Goal: Information Seeking & Learning: Check status

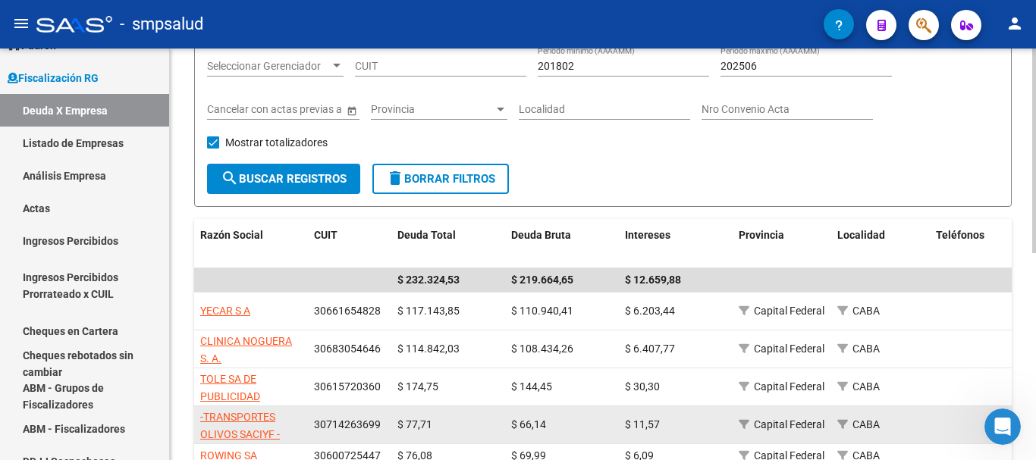
scroll to position [379, 0]
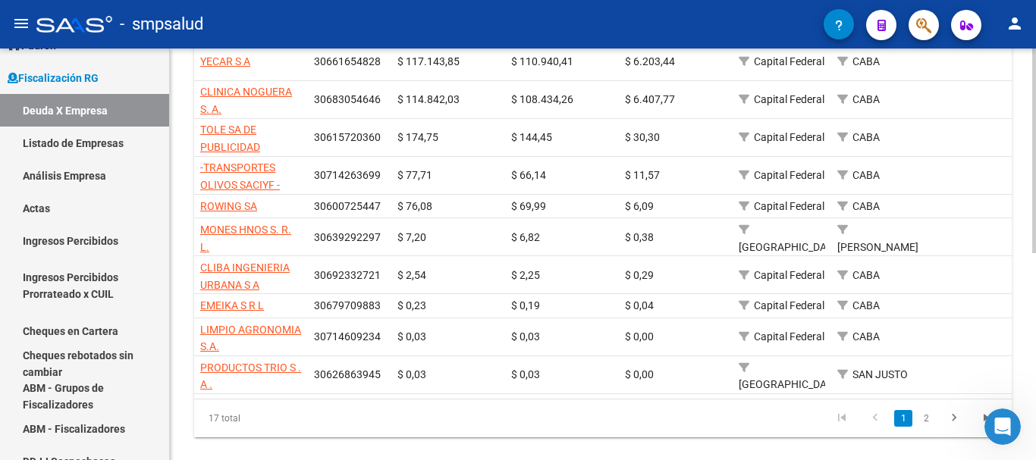
click at [919, 423] on link "2" at bounding box center [926, 418] width 18 height 17
click at [919, 425] on div "17 total 1 2" at bounding box center [603, 419] width 818 height 38
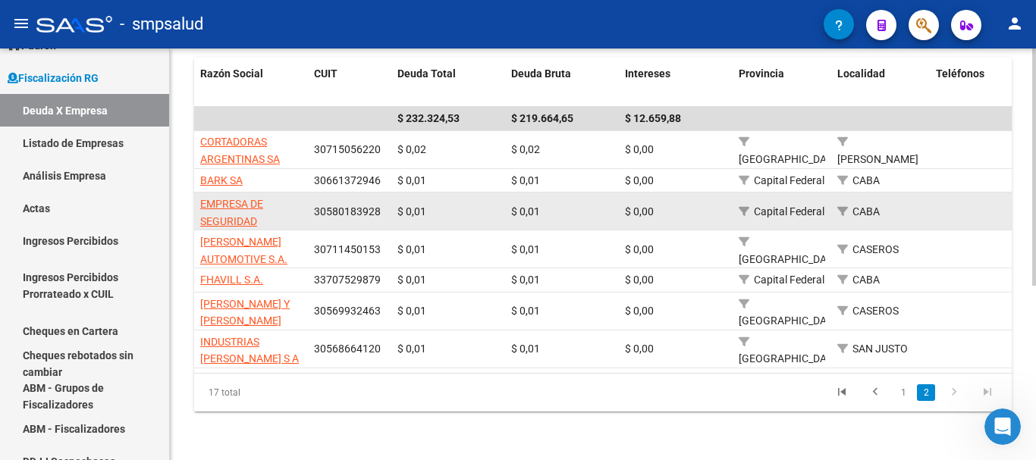
scroll to position [228, 0]
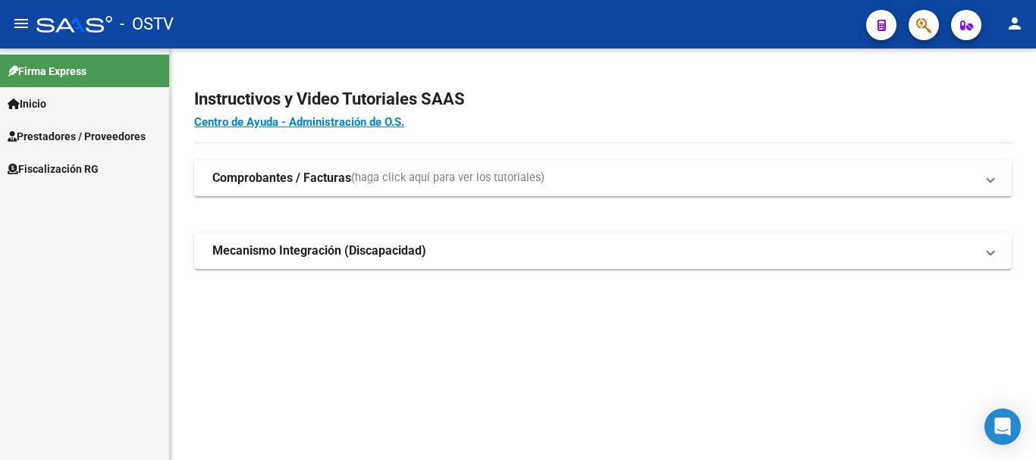
click at [76, 157] on link "Fiscalización RG" at bounding box center [84, 168] width 169 height 33
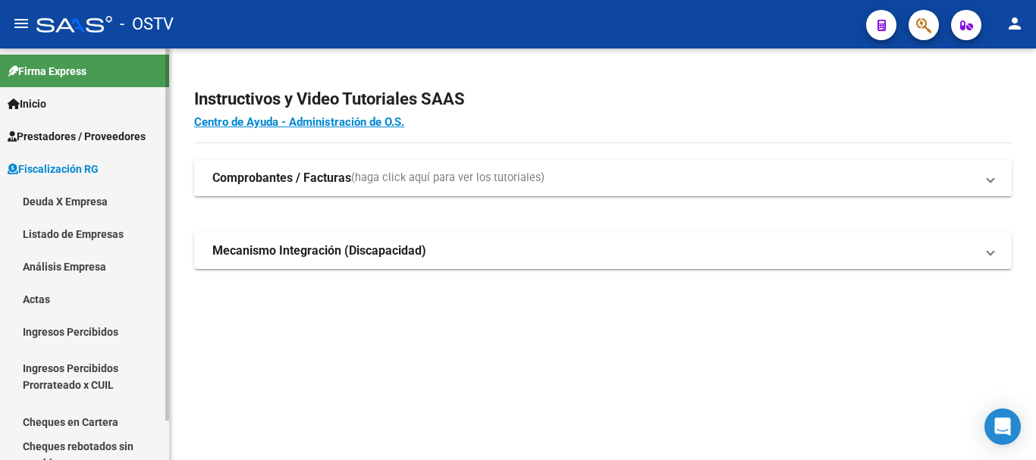
click at [130, 263] on link "Análisis Empresa" at bounding box center [84, 266] width 169 height 33
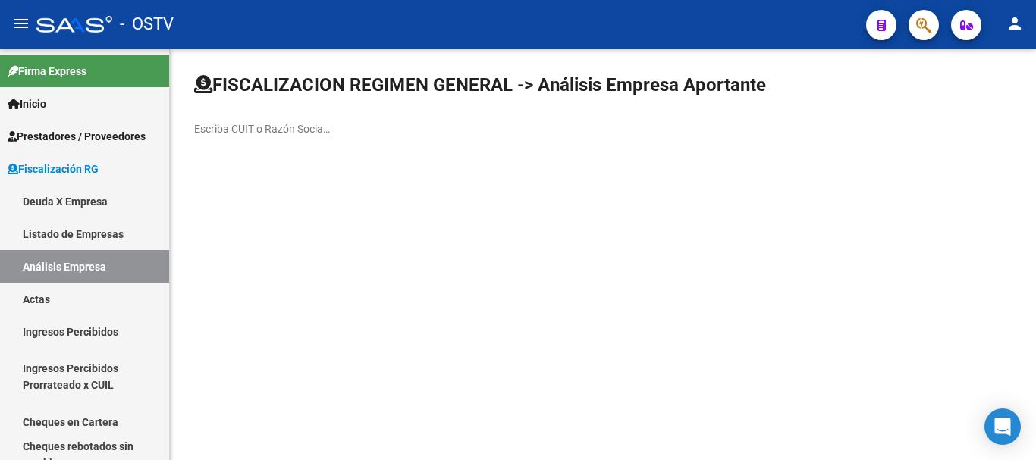
click at [262, 128] on input "Escriba CUIT o Razón Social para buscar" at bounding box center [262, 129] width 137 height 13
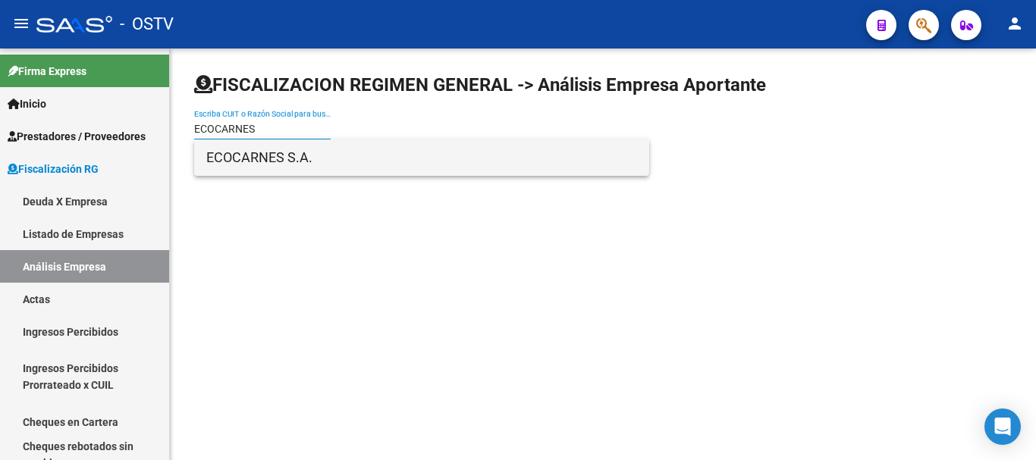
type input "ECOCARNES"
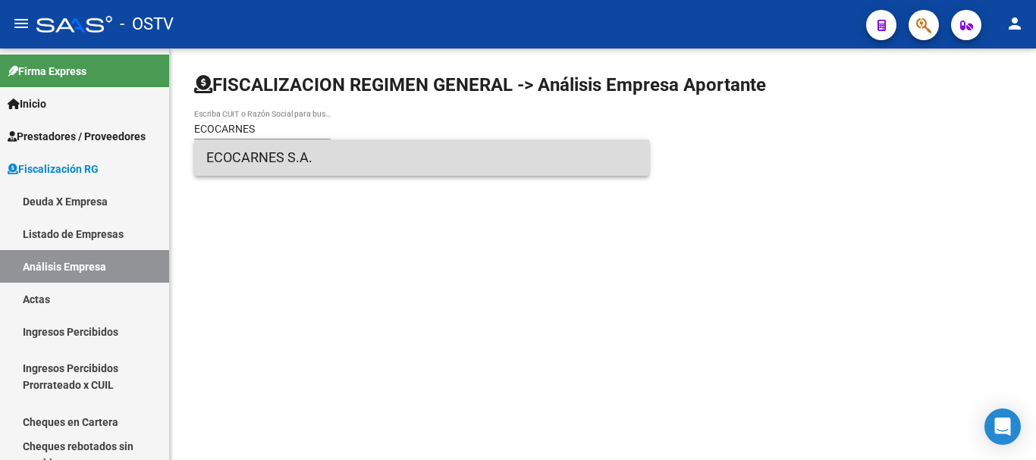
click at [291, 165] on span "ECOCARNES S.A." at bounding box center [421, 158] width 431 height 36
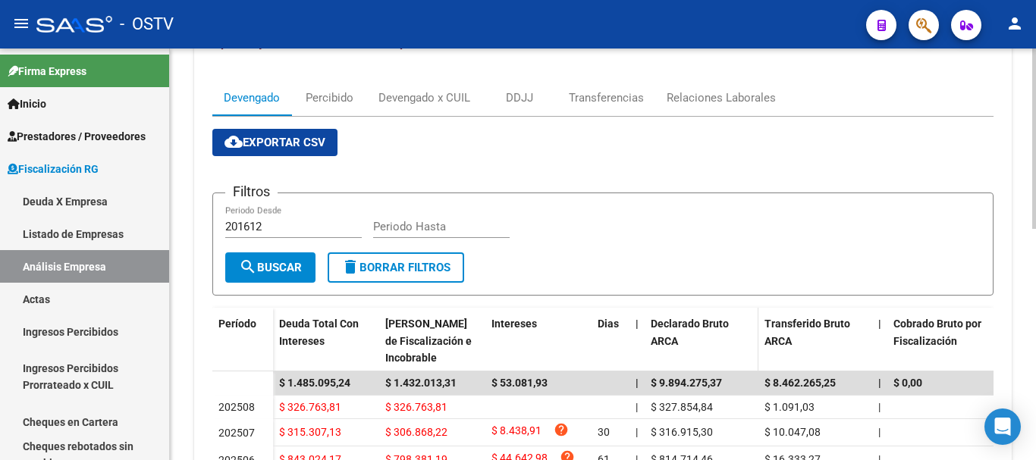
scroll to position [379, 0]
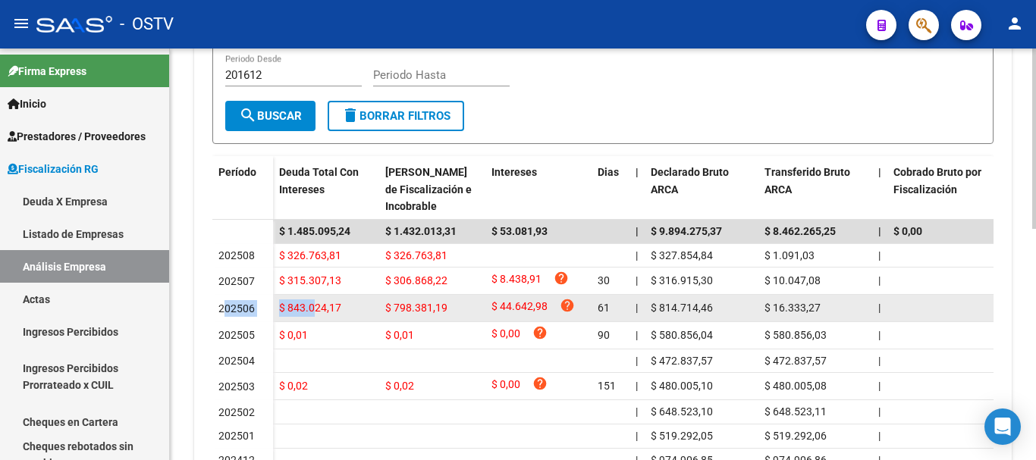
drag, startPoint x: 228, startPoint y: 313, endPoint x: 316, endPoint y: 308, distance: 88.1
click at [264, 309] on div "202506" at bounding box center [242, 308] width 49 height 17
drag, startPoint x: 224, startPoint y: 306, endPoint x: 400, endPoint y: 313, distance: 176.1
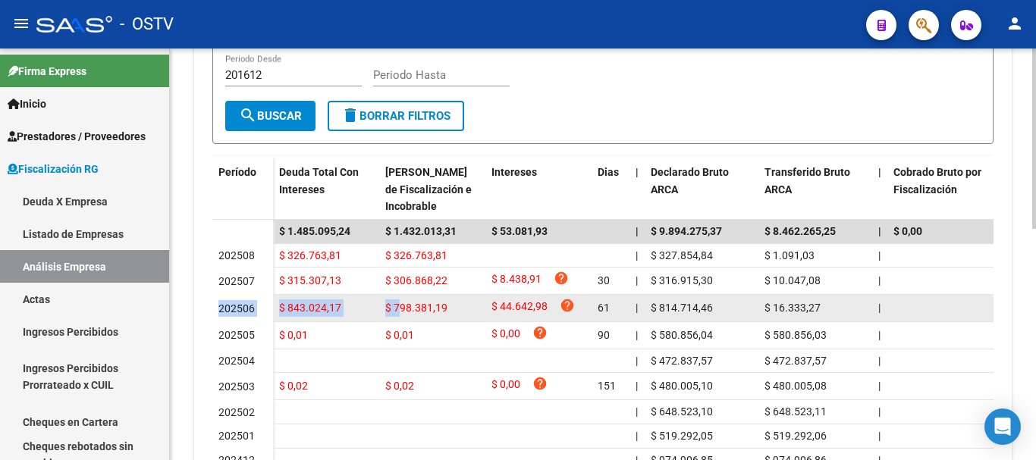
click at [366, 313] on div "$ 843.024,17" at bounding box center [326, 308] width 94 height 17
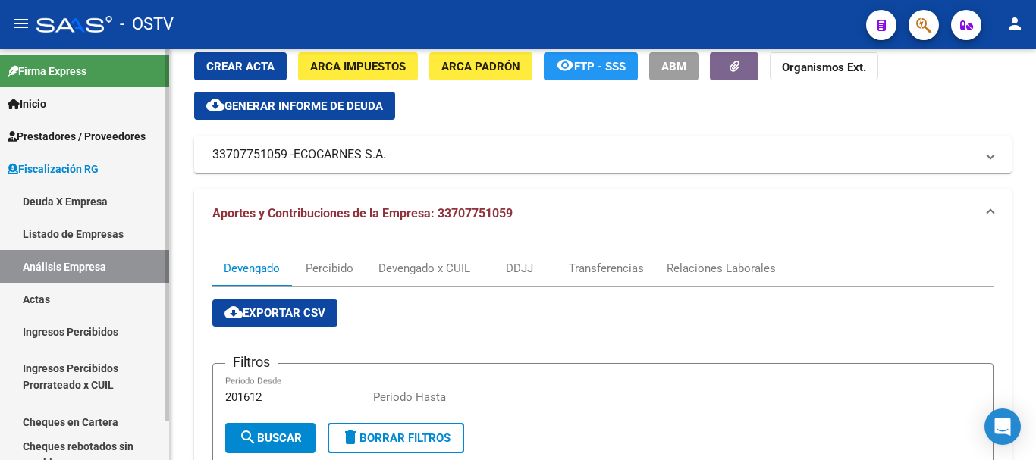
scroll to position [152, 0]
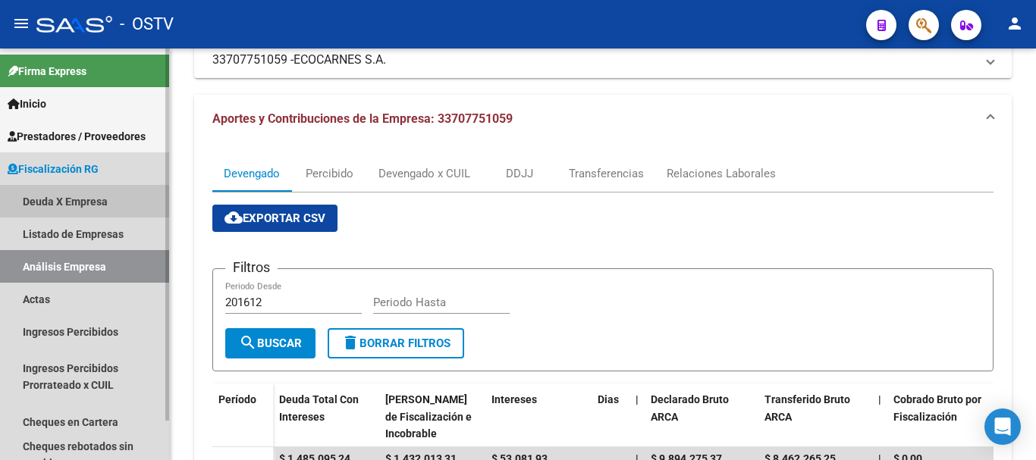
click at [72, 209] on link "Deuda X Empresa" at bounding box center [84, 201] width 169 height 33
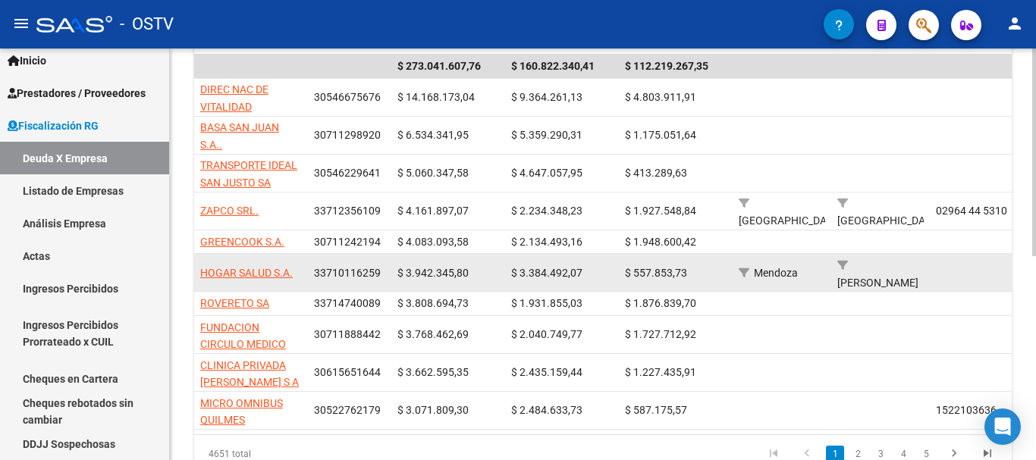
scroll to position [379, 0]
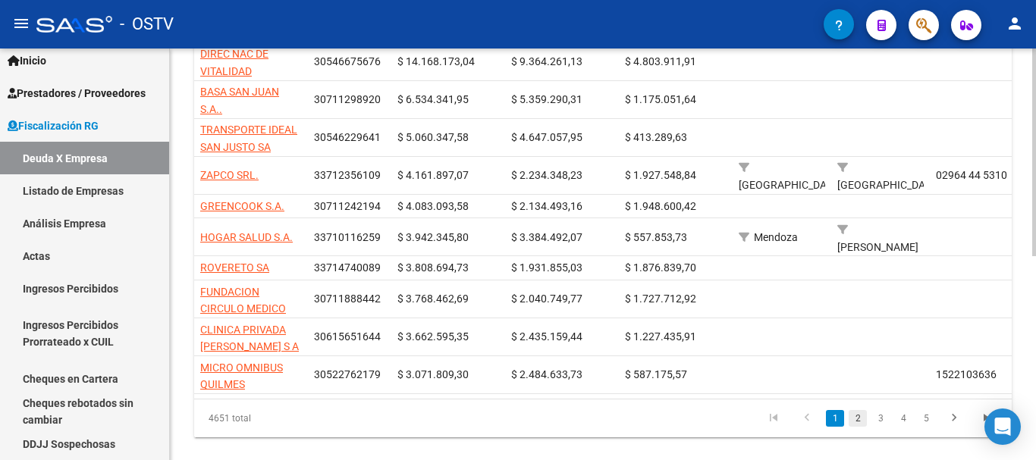
click at [854, 419] on link "2" at bounding box center [858, 418] width 18 height 17
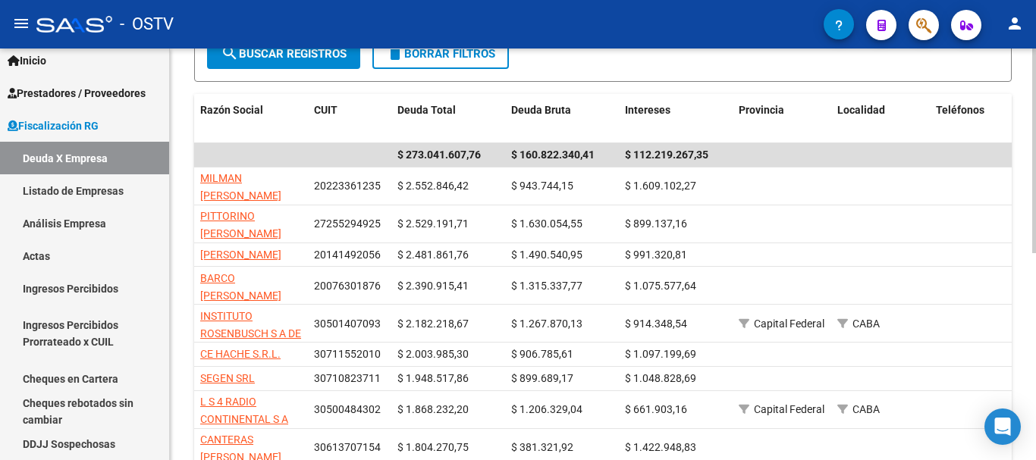
scroll to position [76, 0]
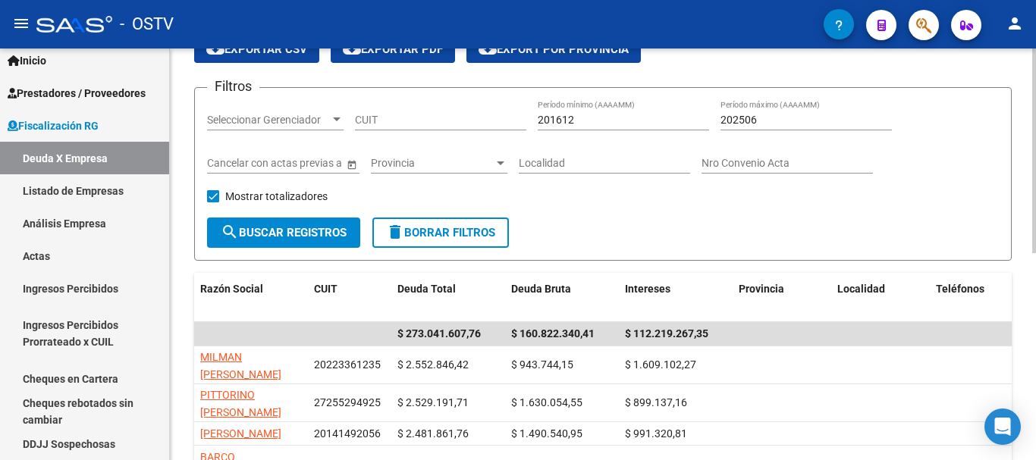
click at [293, 118] on span "Seleccionar Gerenciador" at bounding box center [268, 120] width 123 height 13
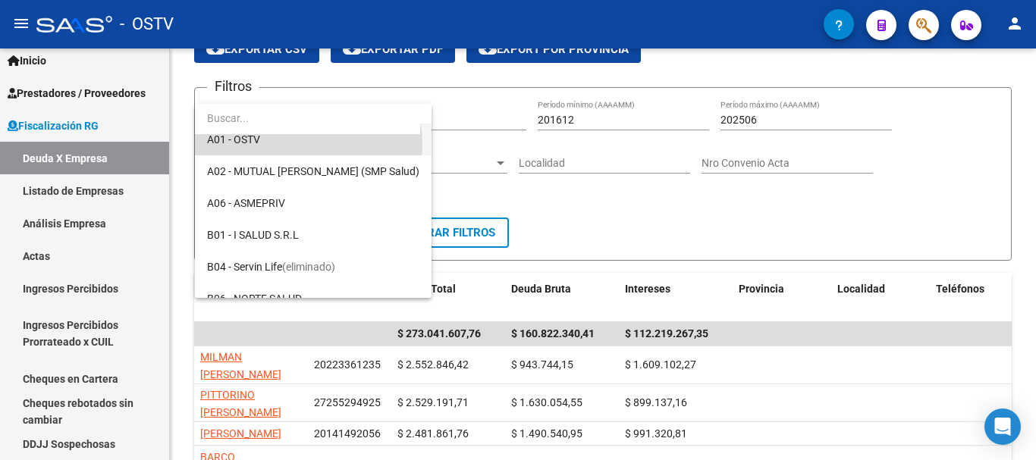
click at [305, 145] on span "A01 - OSTV" at bounding box center [313, 140] width 212 height 32
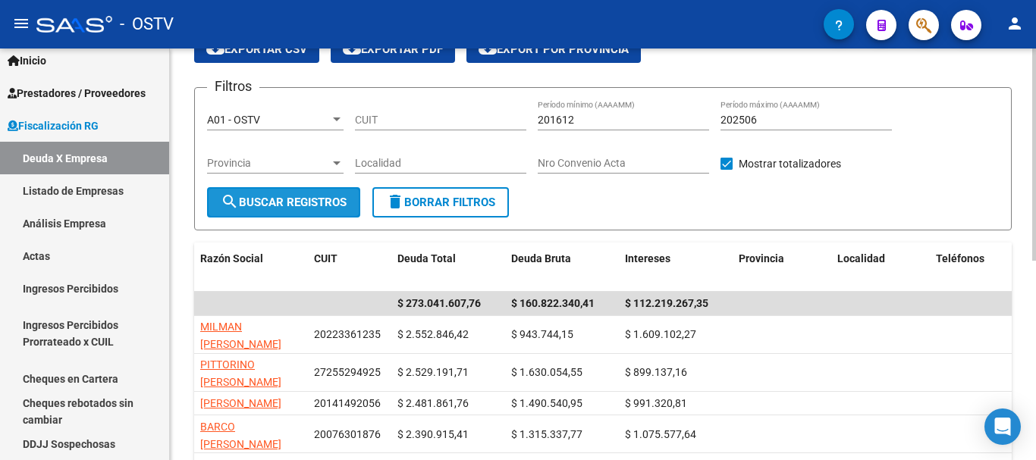
click at [314, 196] on span "search Buscar Registros" at bounding box center [284, 203] width 126 height 14
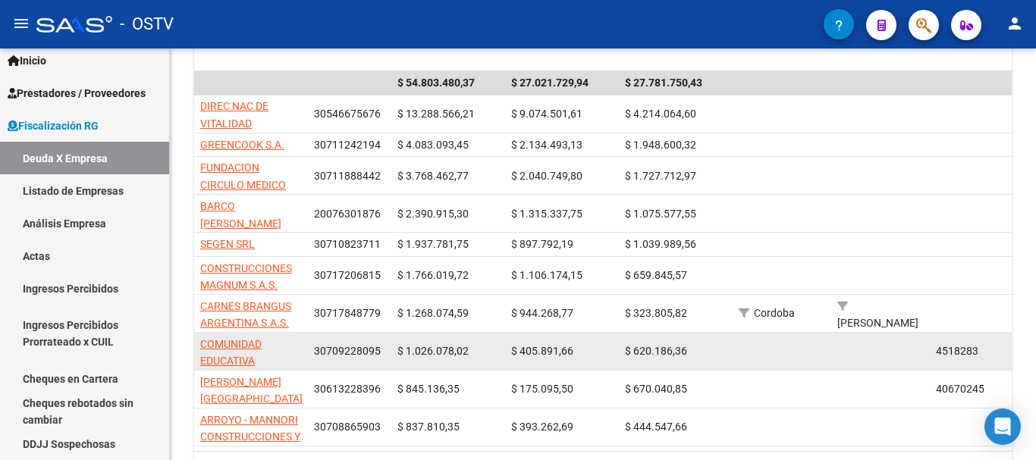
scroll to position [311, 0]
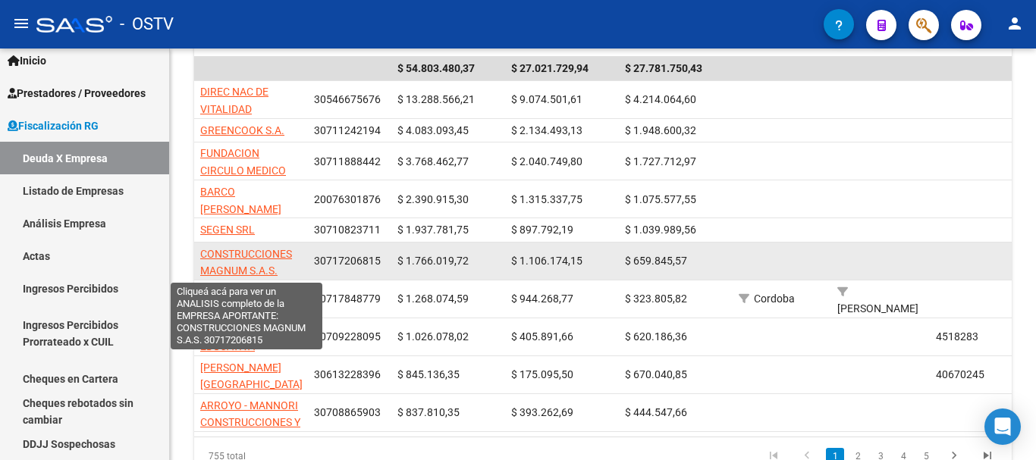
click at [288, 258] on span "CONSTRUCCIONES MAGNUM S.A.S." at bounding box center [246, 263] width 92 height 30
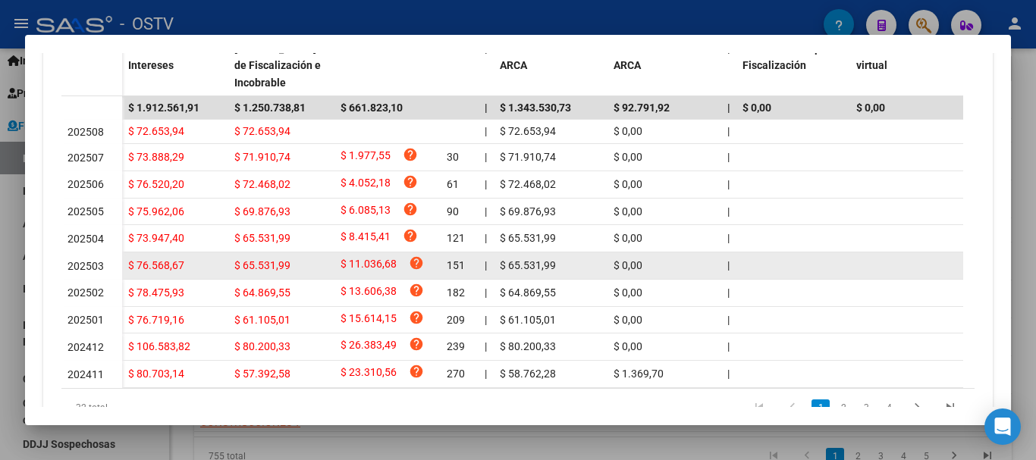
scroll to position [0, 0]
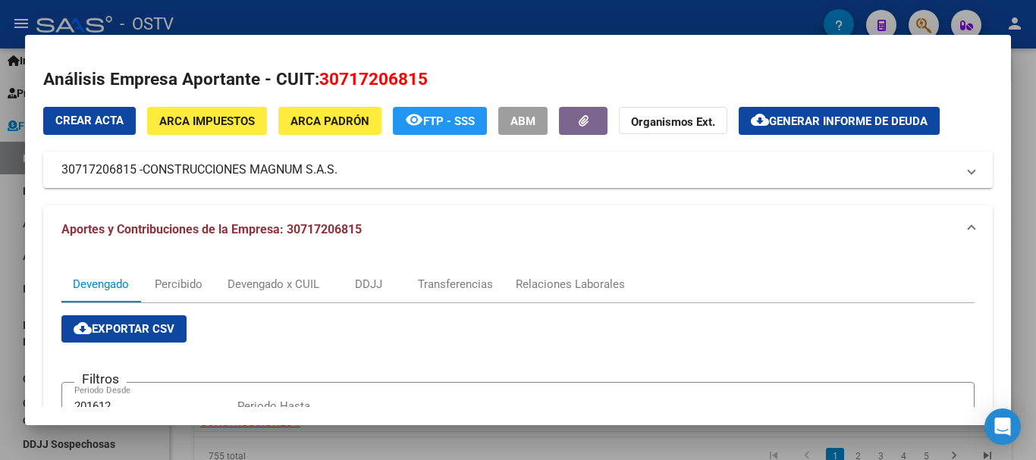
click at [240, 172] on span "CONSTRUCCIONES MAGNUM S.A.S." at bounding box center [240, 170] width 195 height 18
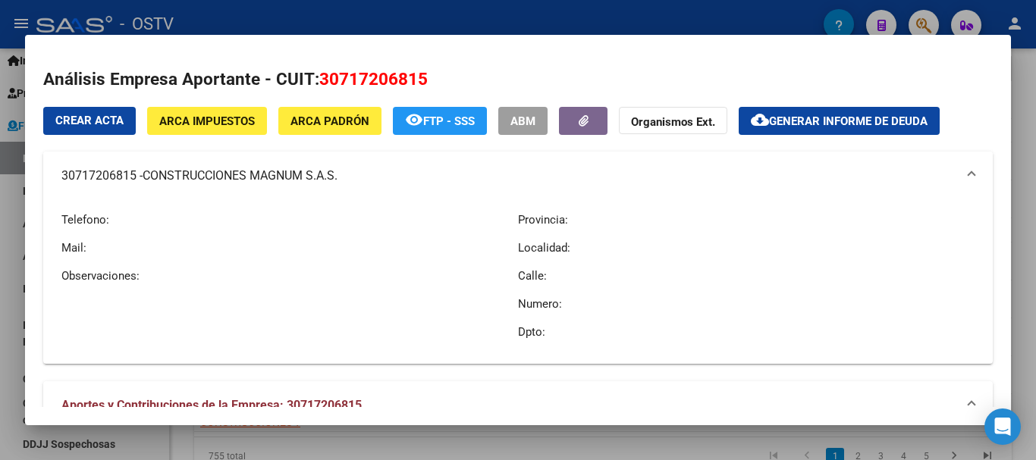
click at [104, 169] on mat-panel-title "30717206815 - CONSTRUCCIONES MAGNUM S.A.S." at bounding box center [508, 176] width 895 height 18
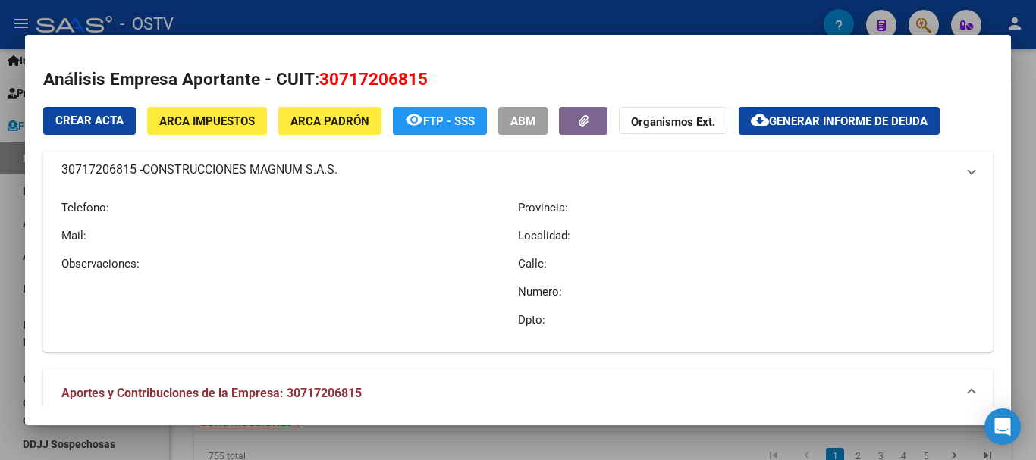
click at [104, 169] on mat-panel-title "30717206815 - CONSTRUCCIONES MAGNUM S.A.S." at bounding box center [508, 170] width 895 height 18
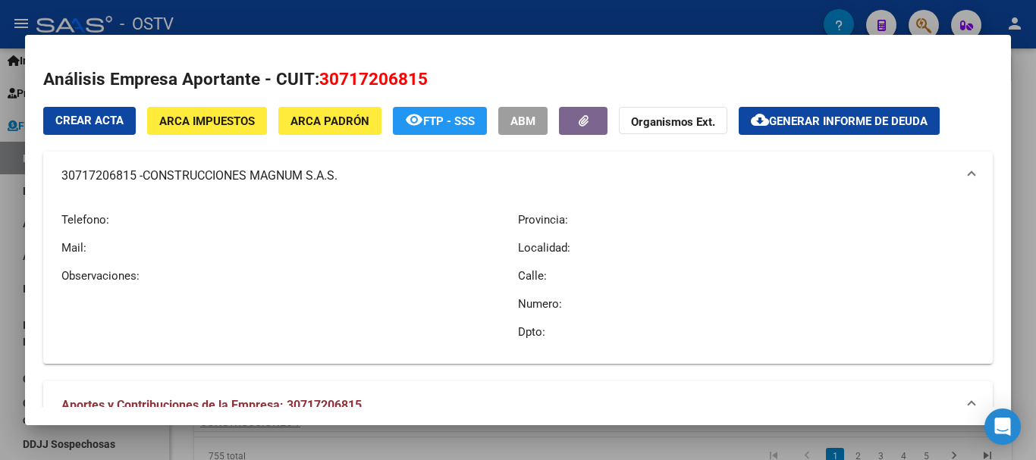
copy mat-panel-title "30717206815"
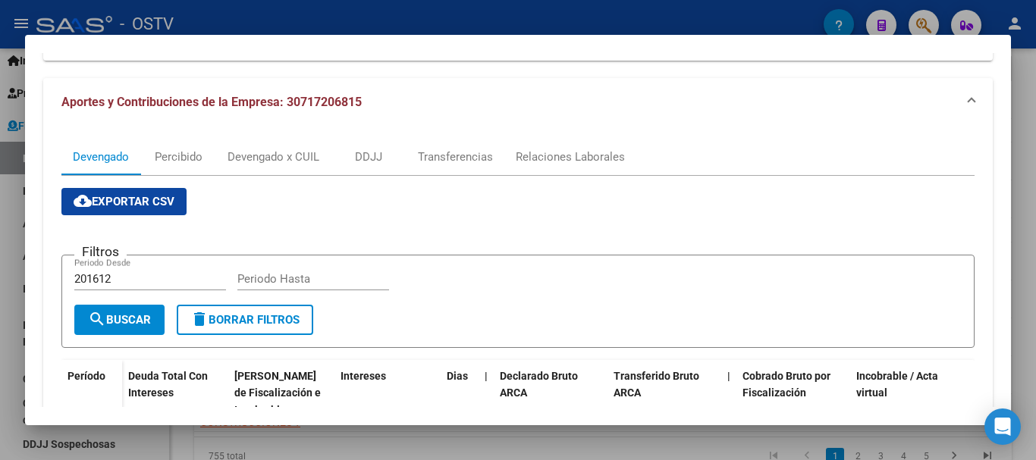
scroll to position [152, 0]
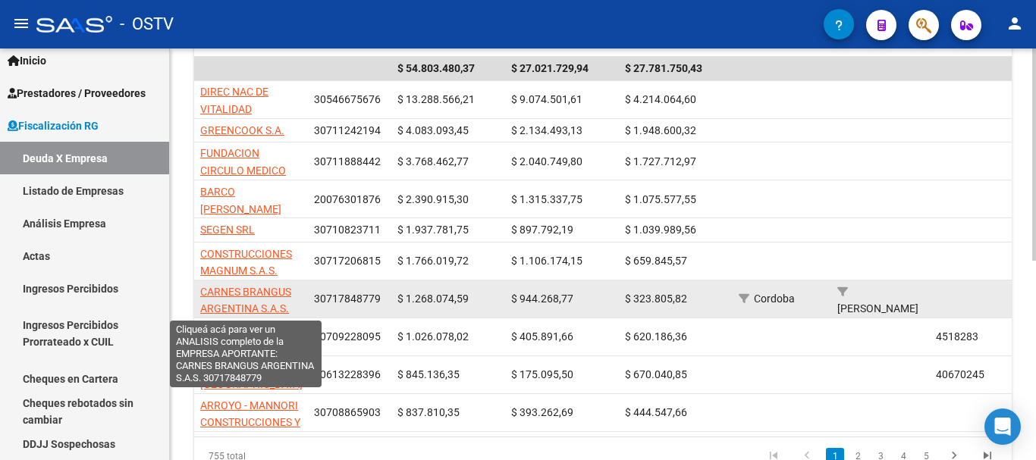
click at [278, 296] on span "CARNES BRANGUS ARGENTINA S.A.S." at bounding box center [245, 301] width 91 height 30
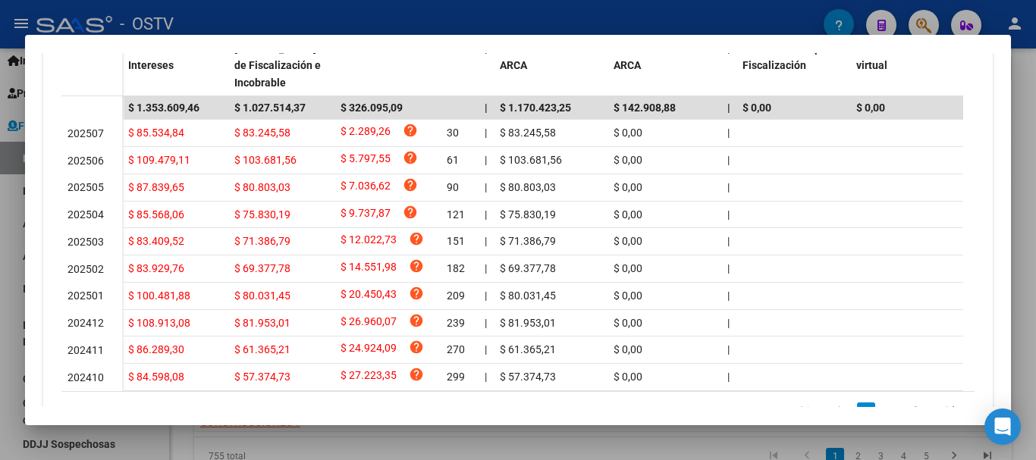
scroll to position [0, 0]
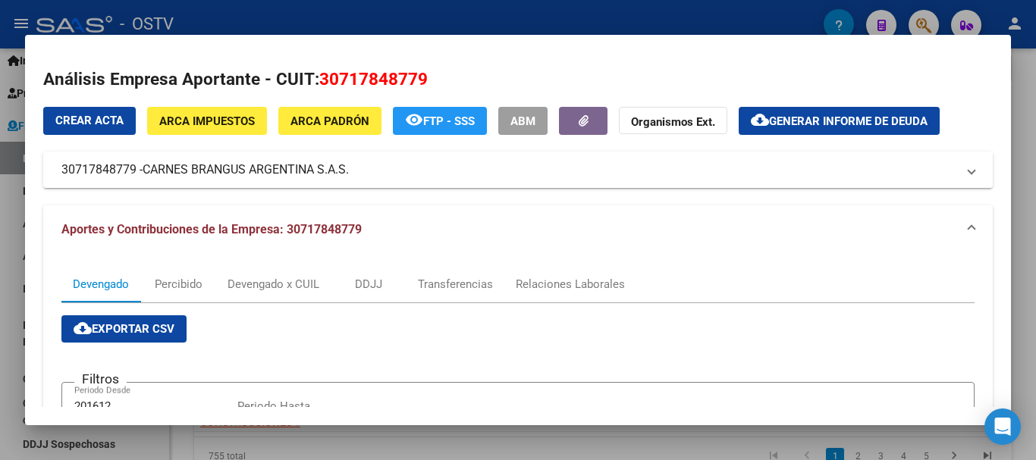
click at [109, 171] on mat-panel-title "30717848779 - CARNES BRANGUS ARGENTINA S.A.S." at bounding box center [508, 170] width 895 height 18
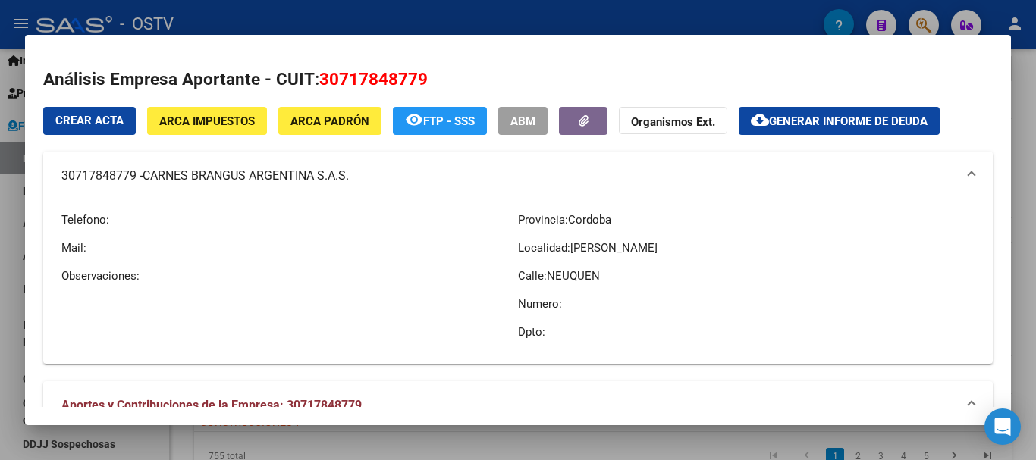
drag, startPoint x: 146, startPoint y: 181, endPoint x: 350, endPoint y: 177, distance: 203.3
click at [349, 177] on span "CARNES BRANGUS ARGENTINA S.A.S." at bounding box center [246, 176] width 206 height 18
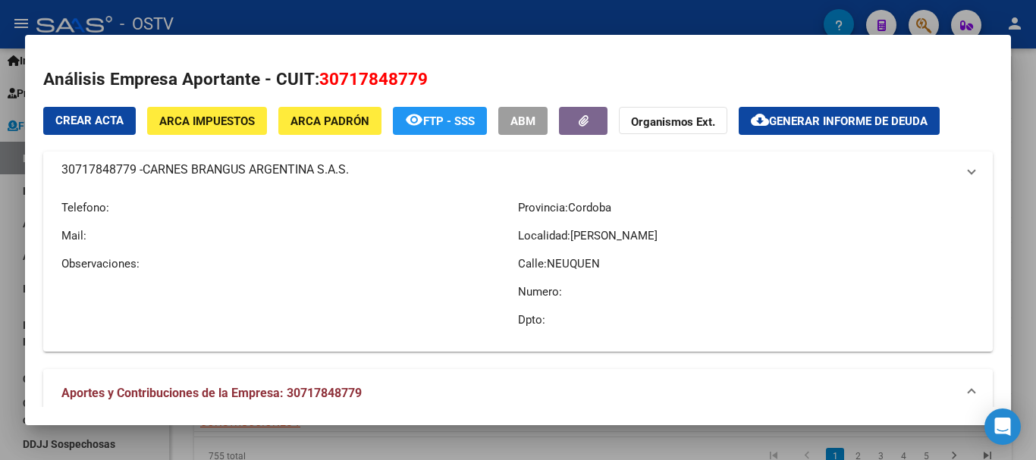
copy span "CARNES BRANGUS ARGENTINA S.A.S"
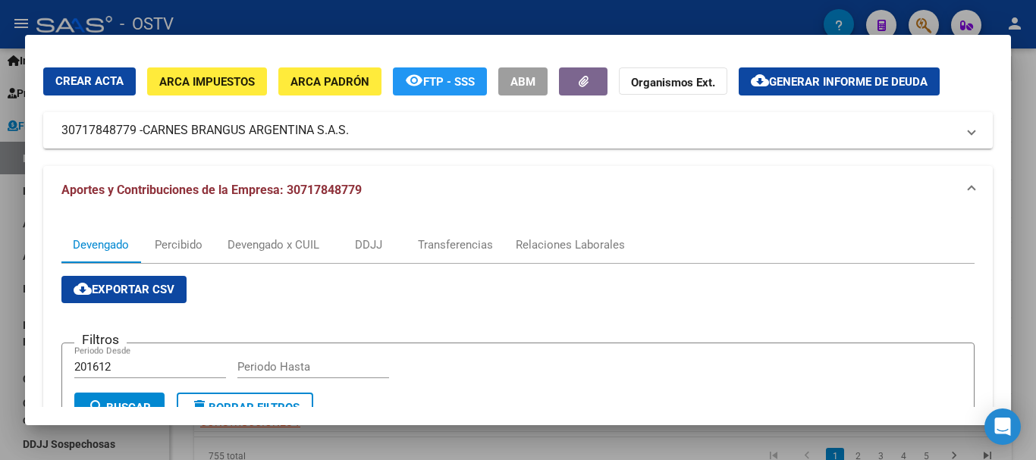
scroll to position [76, 0]
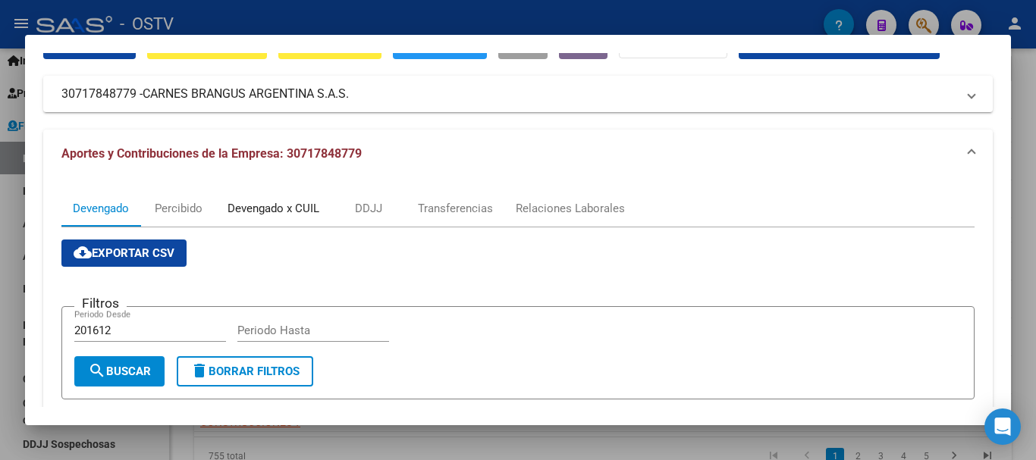
click at [240, 211] on div "Devengado x CUIL" at bounding box center [274, 208] width 92 height 17
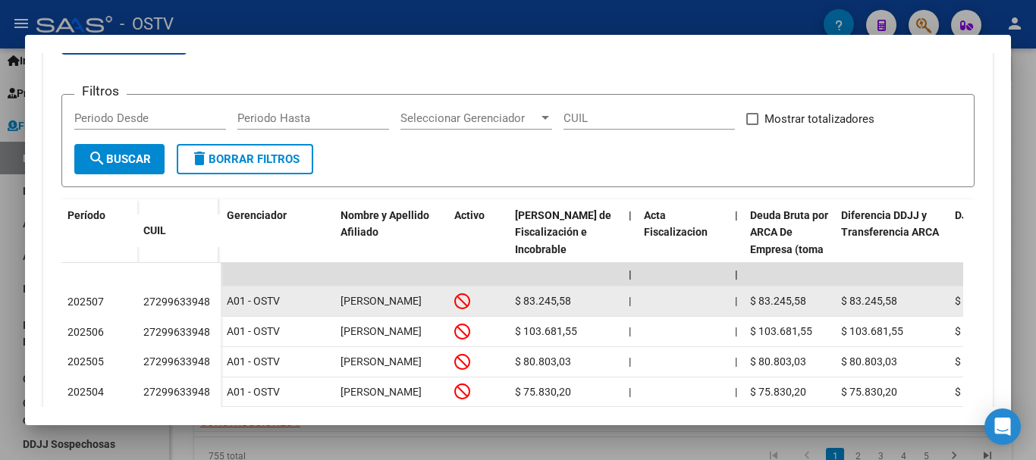
scroll to position [364, 0]
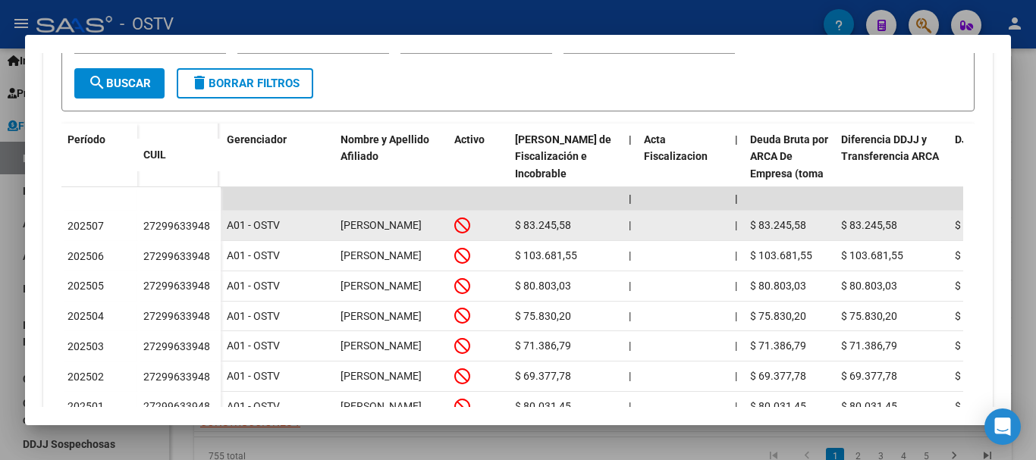
click at [462, 222] on icon at bounding box center [462, 225] width 16 height 17
click at [463, 224] on icon at bounding box center [462, 225] width 16 height 17
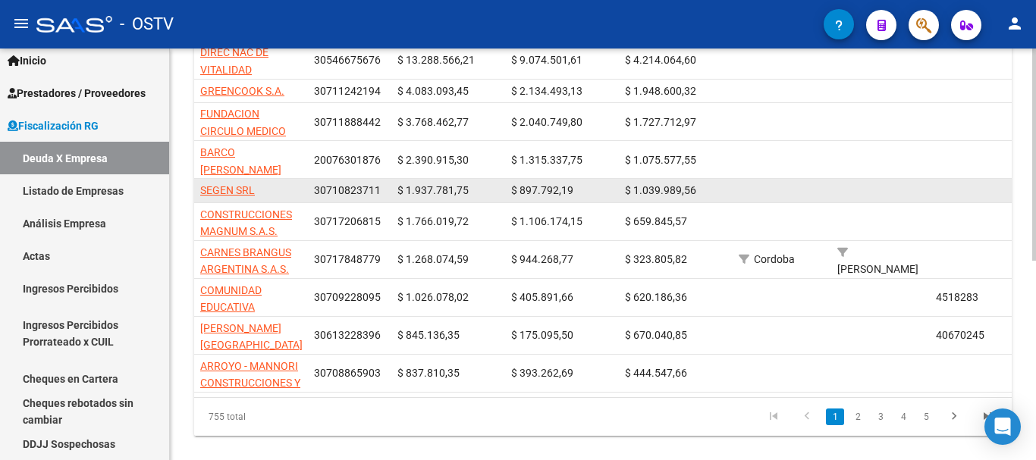
scroll to position [387, 0]
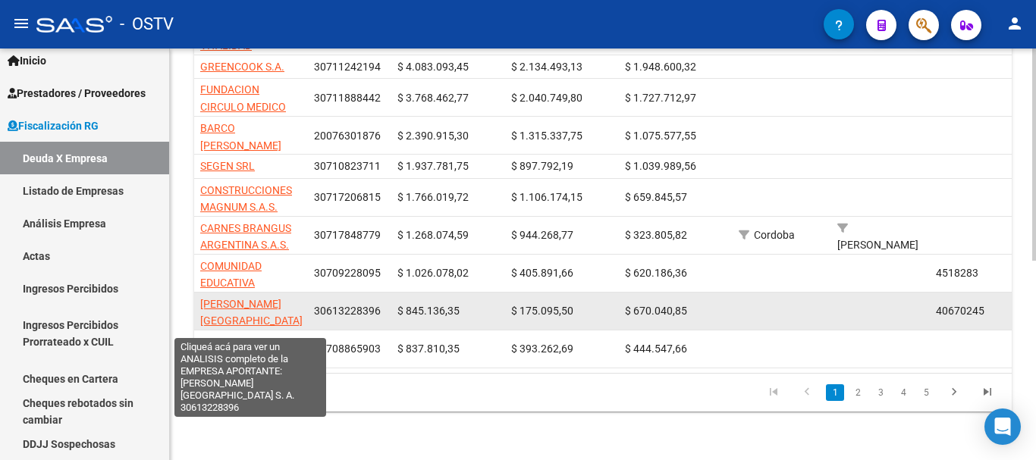
click at [290, 298] on span "AUTOTRANSPORTES SAN JUAN MAR DEL PLATA S. A." at bounding box center [251, 321] width 102 height 47
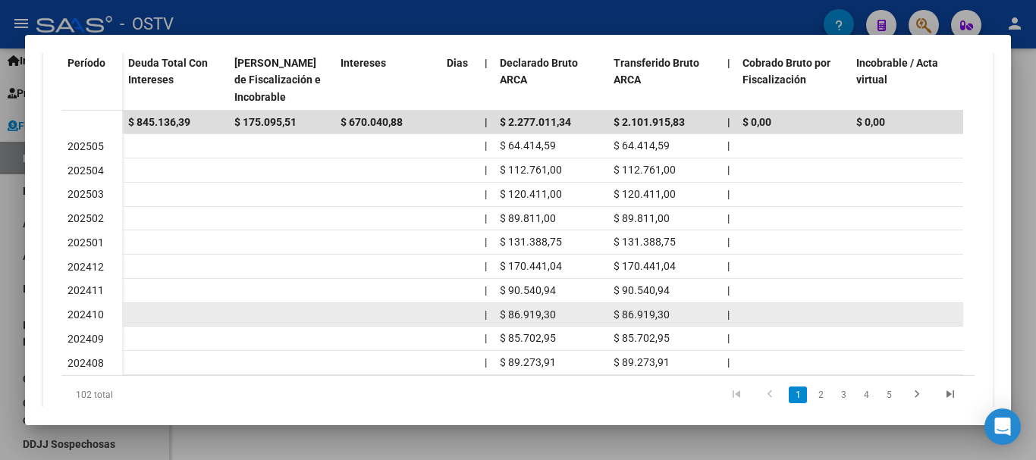
scroll to position [500, 0]
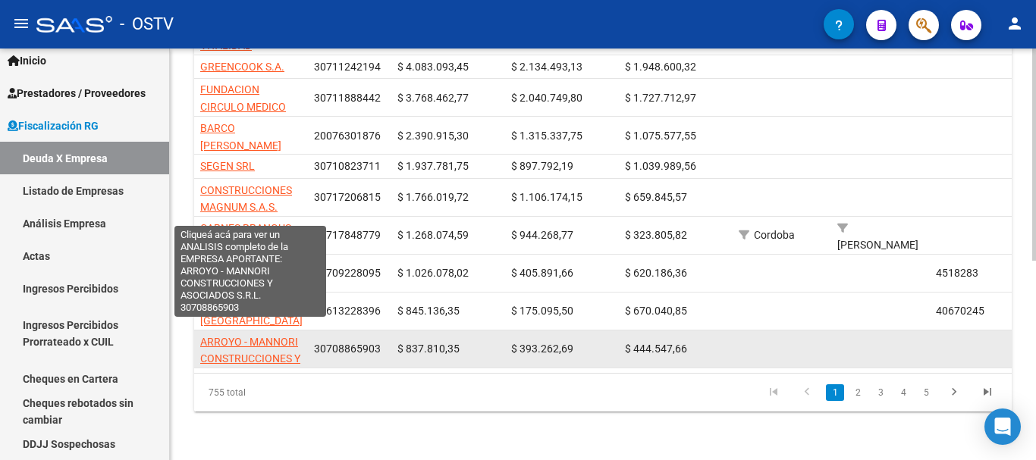
click at [266, 336] on span "ARROYO - MANNORI CONSTRUCCIONES Y ASOCIADOS S.R.L." at bounding box center [250, 359] width 100 height 47
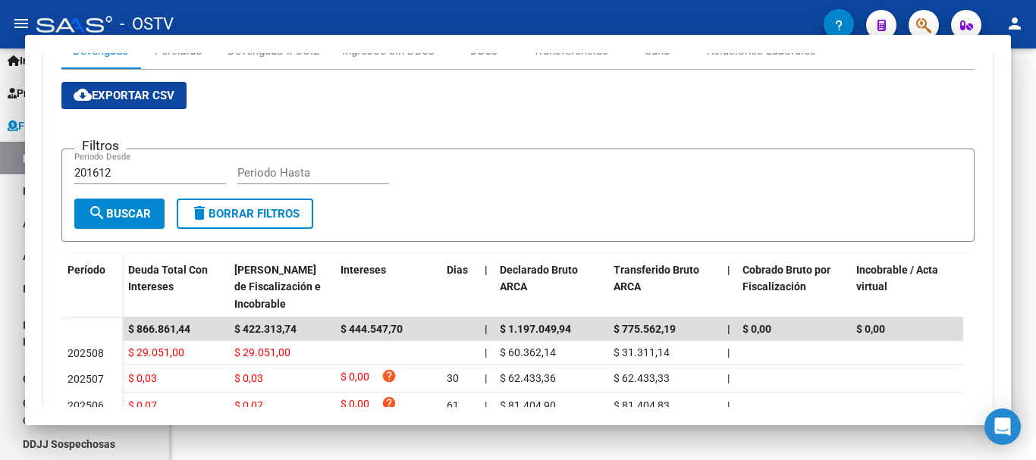
scroll to position [228, 0]
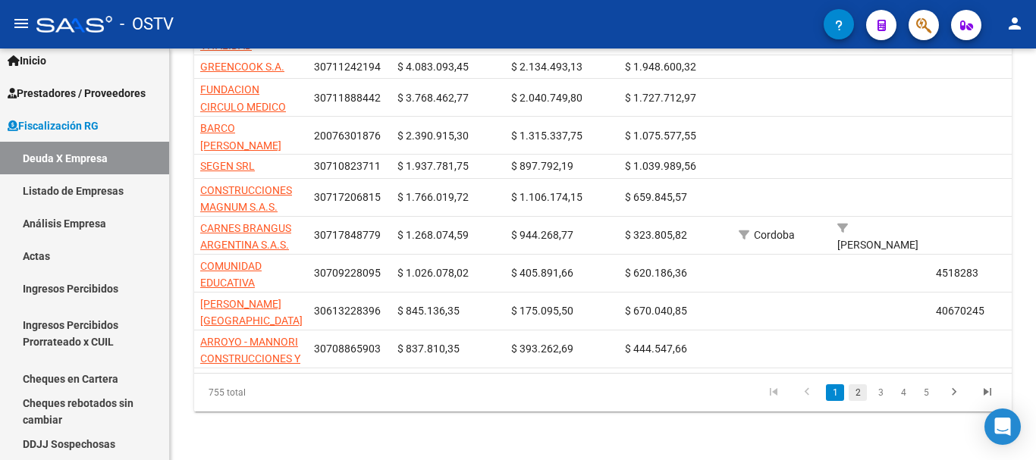
click at [855, 392] on link "2" at bounding box center [858, 393] width 18 height 17
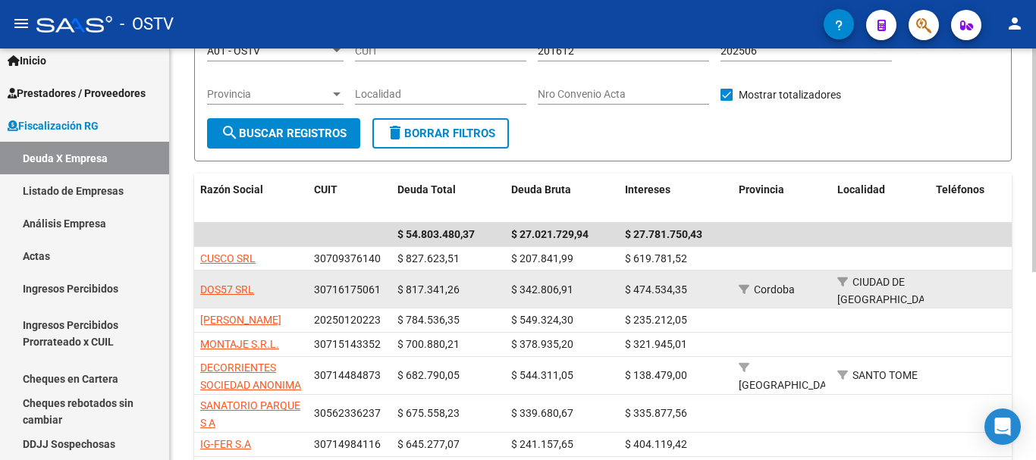
scroll to position [152, 0]
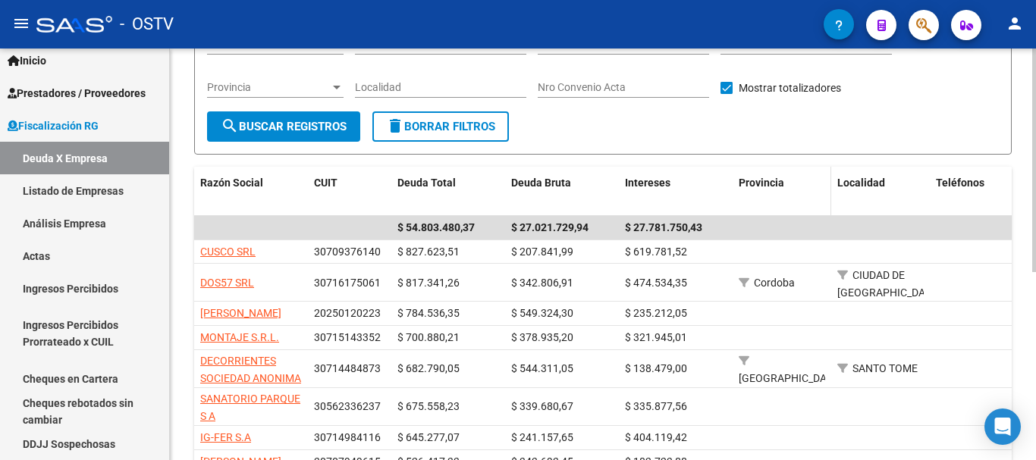
click at [770, 183] on span "Provincia" at bounding box center [762, 183] width 46 height 12
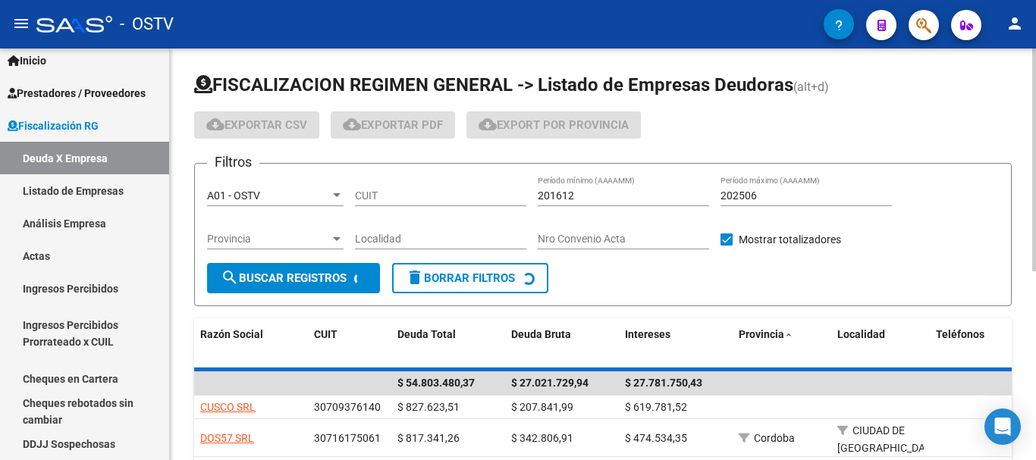
scroll to position [0, 0]
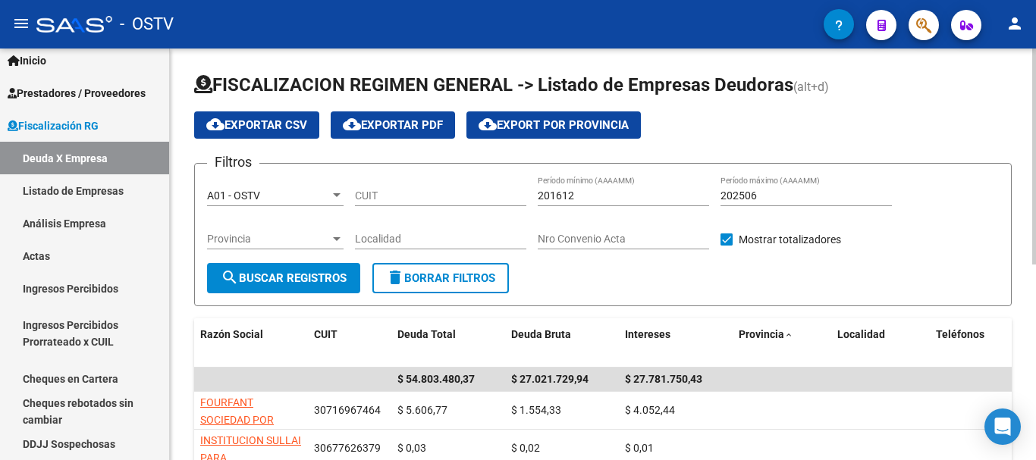
click at [316, 186] on div "A01 - OSTV Seleccionar Gerenciador" at bounding box center [275, 191] width 137 height 30
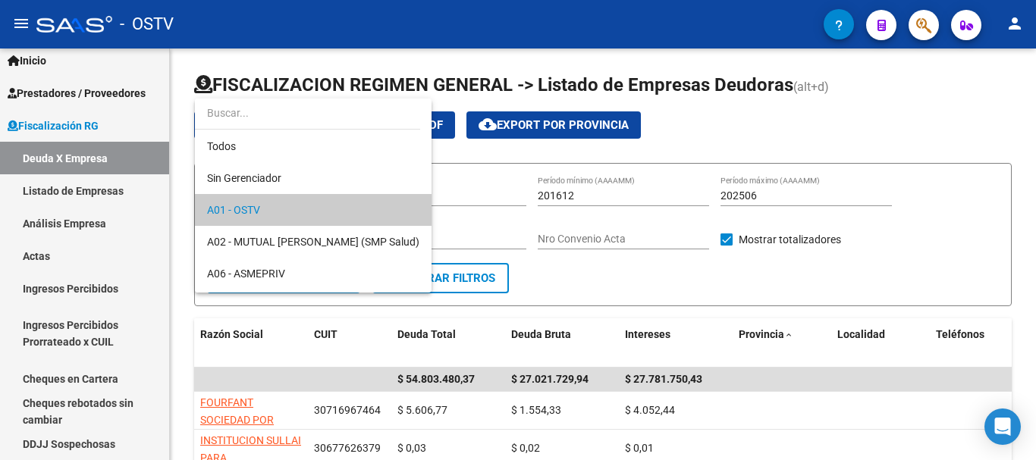
scroll to position [14, 0]
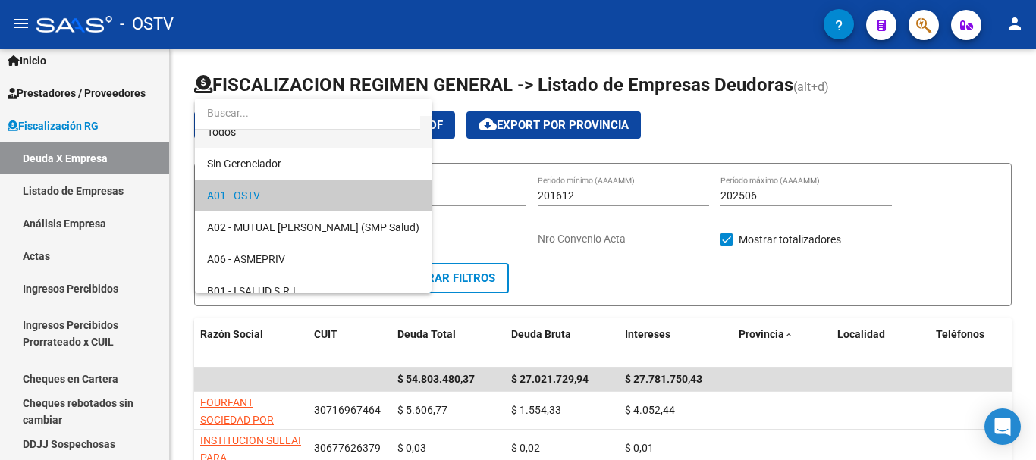
click at [297, 136] on span "Todos" at bounding box center [313, 132] width 212 height 32
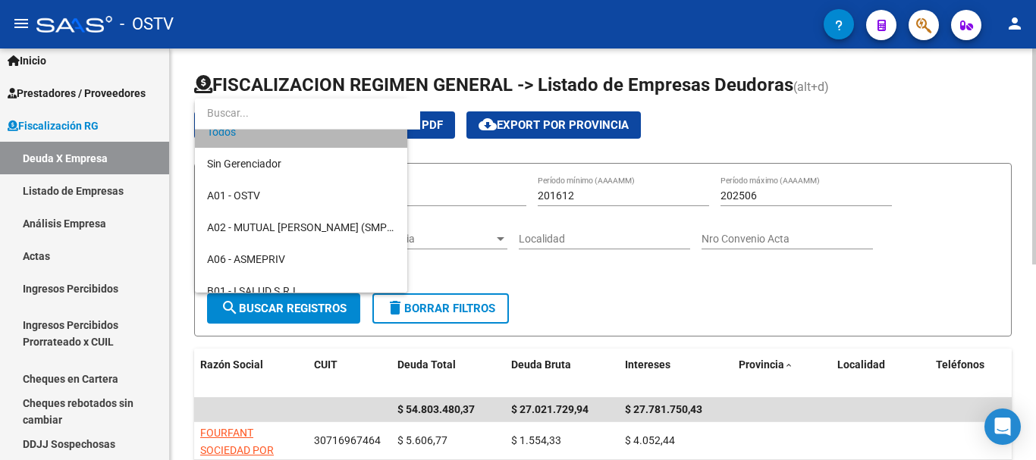
scroll to position [0, 0]
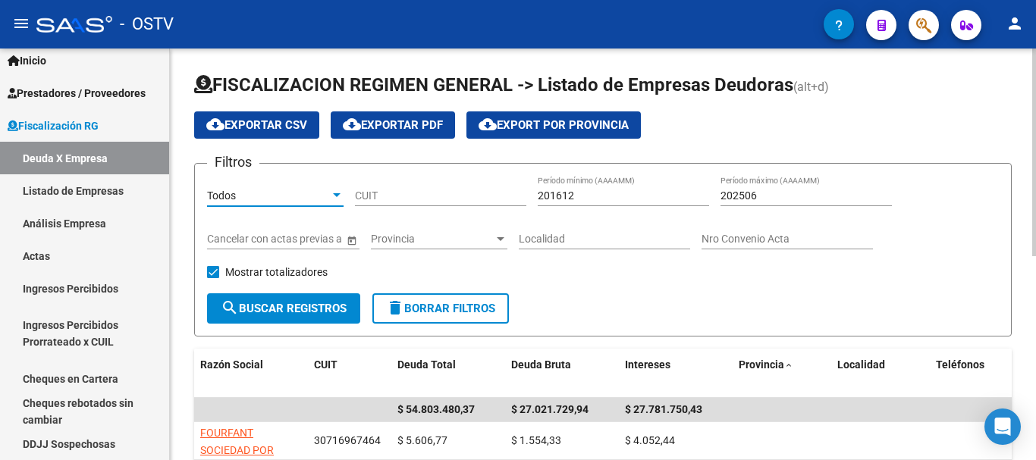
click at [303, 303] on span "search Buscar Registros" at bounding box center [284, 309] width 126 height 14
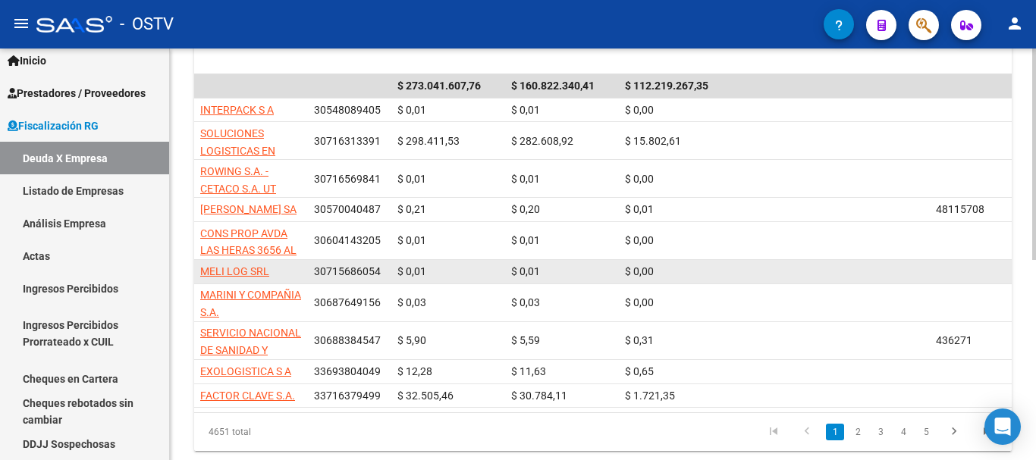
scroll to position [379, 0]
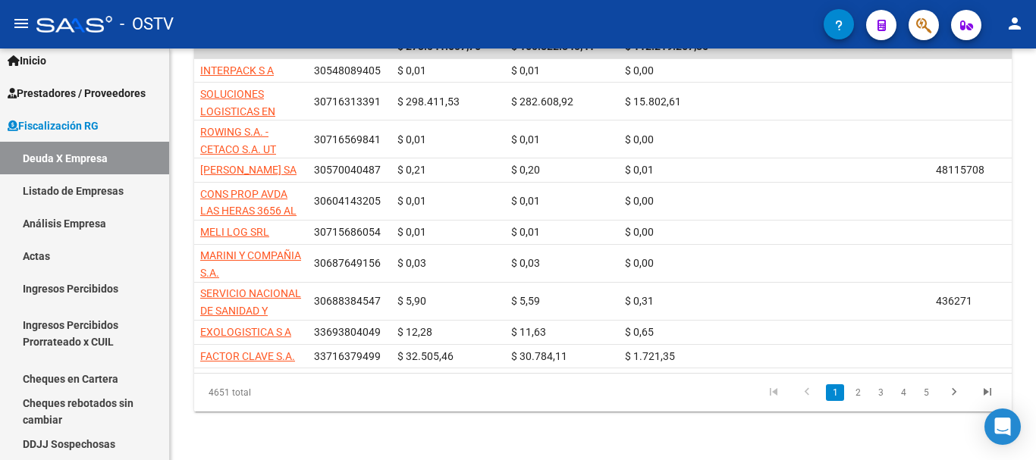
click at [869, 406] on li "3" at bounding box center [880, 393] width 23 height 26
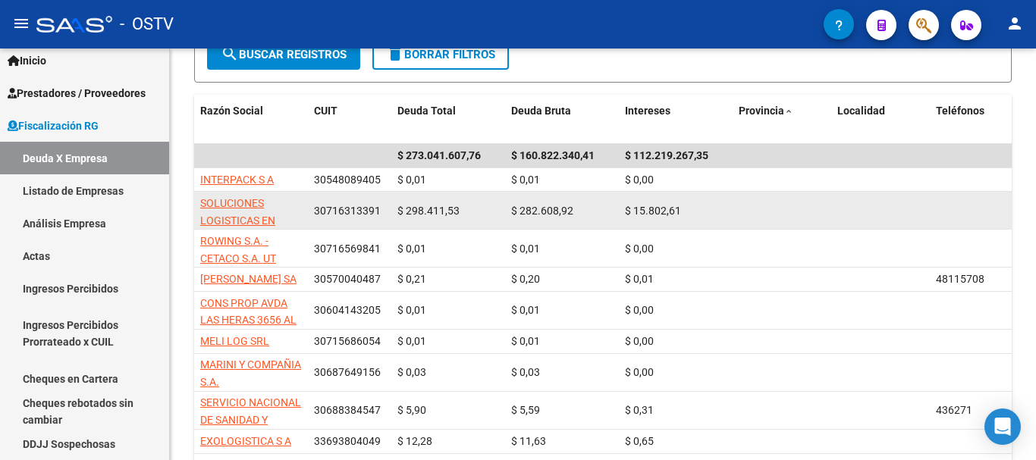
scroll to position [228, 0]
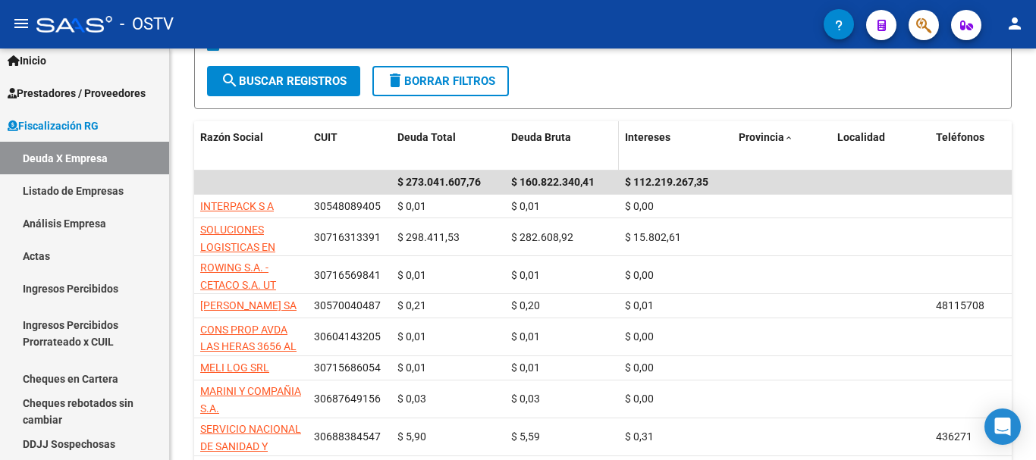
click at [536, 146] on div "Deuda Bruta" at bounding box center [562, 137] width 102 height 17
click at [533, 134] on span "Deuda Bruta" at bounding box center [541, 137] width 60 height 12
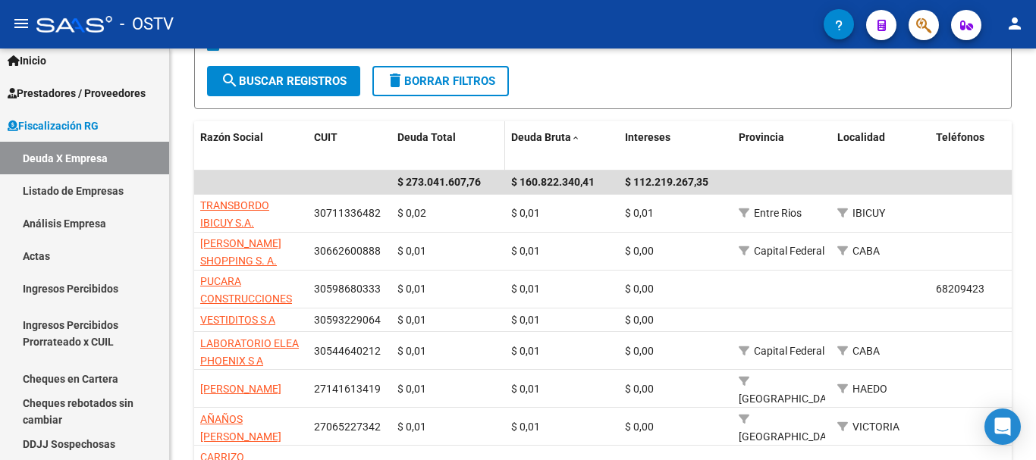
click at [463, 140] on div "Deuda Total" at bounding box center [448, 137] width 102 height 17
click at [569, 135] on span "Deuda Bruta" at bounding box center [541, 137] width 60 height 12
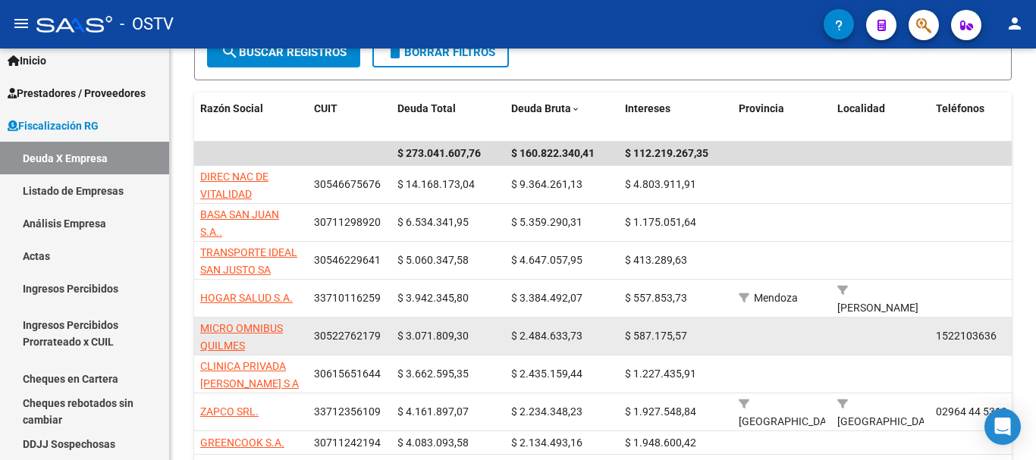
scroll to position [252, 0]
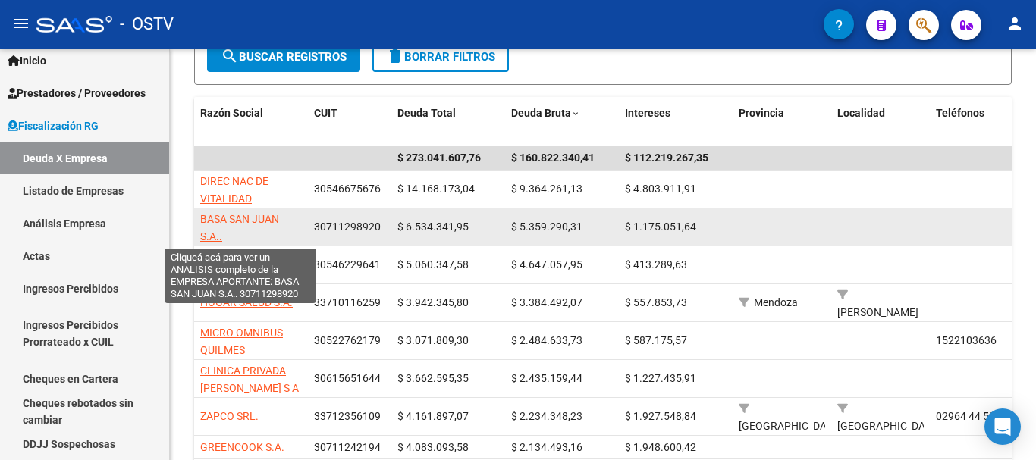
click at [272, 219] on span "BASA SAN JUAN S.A.." at bounding box center [239, 228] width 79 height 30
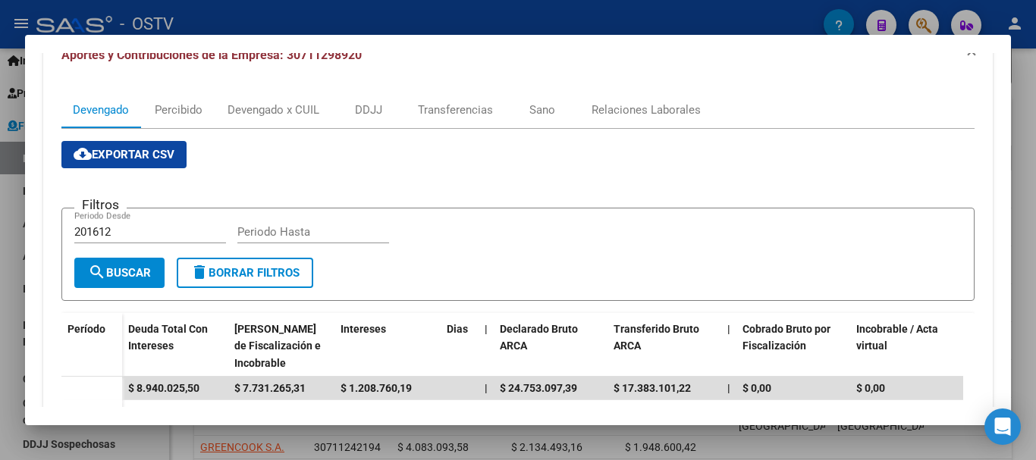
scroll to position [71, 0]
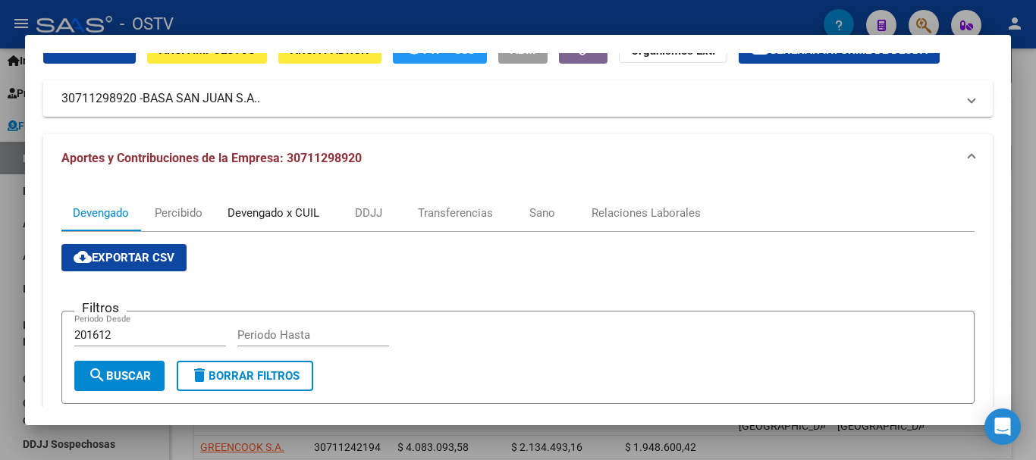
click at [252, 199] on div "Devengado x CUIL" at bounding box center [273, 213] width 115 height 36
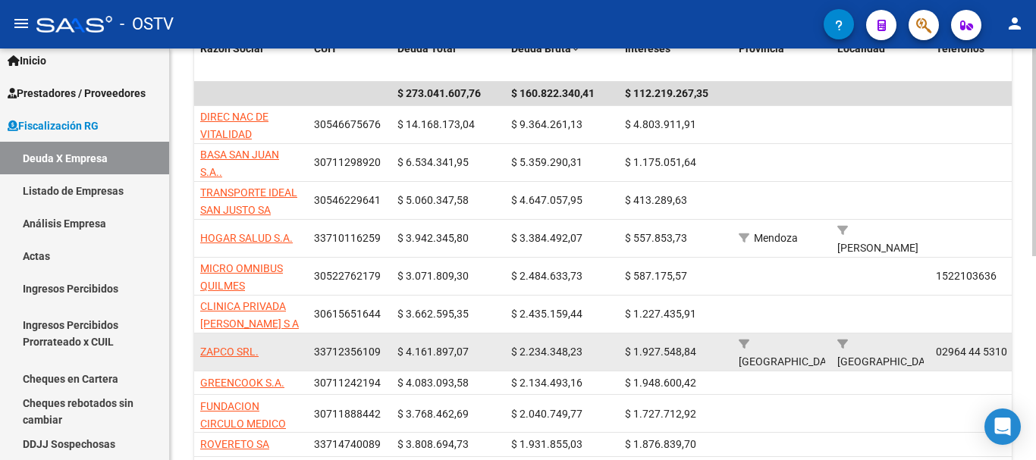
scroll to position [404, 0]
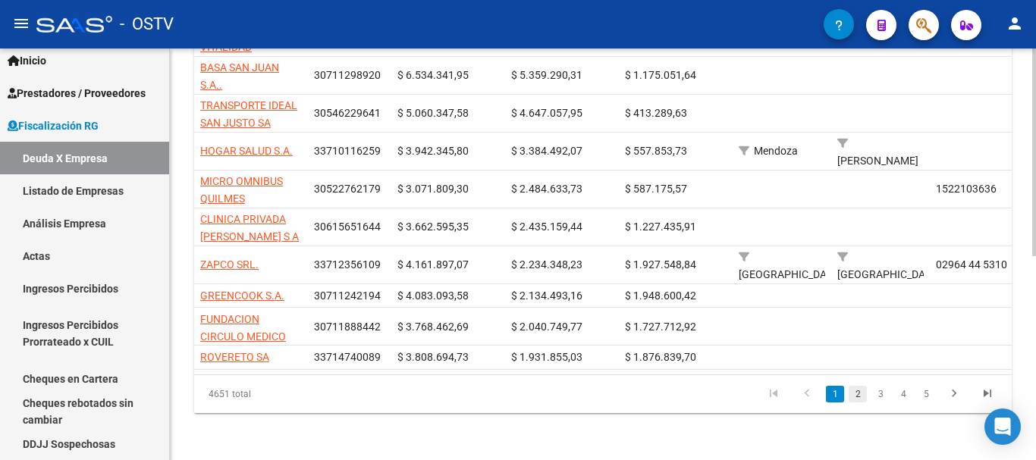
click at [860, 389] on link "2" at bounding box center [858, 394] width 18 height 17
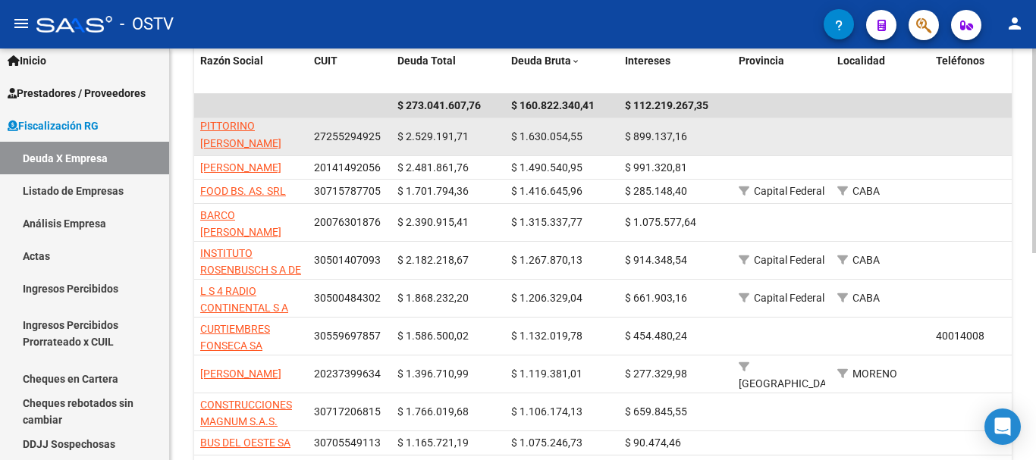
scroll to position [328, 0]
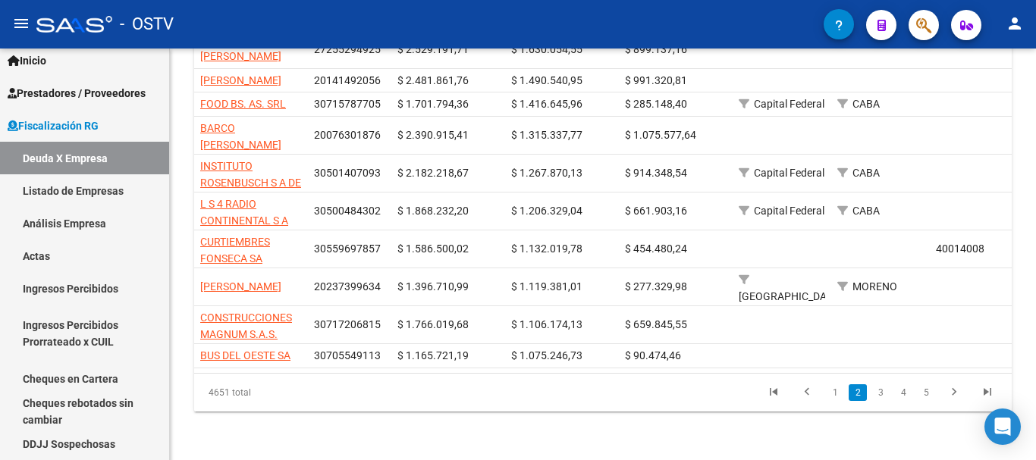
click at [894, 391] on li "4" at bounding box center [903, 393] width 23 height 26
click at [900, 391] on link "4" at bounding box center [903, 393] width 18 height 17
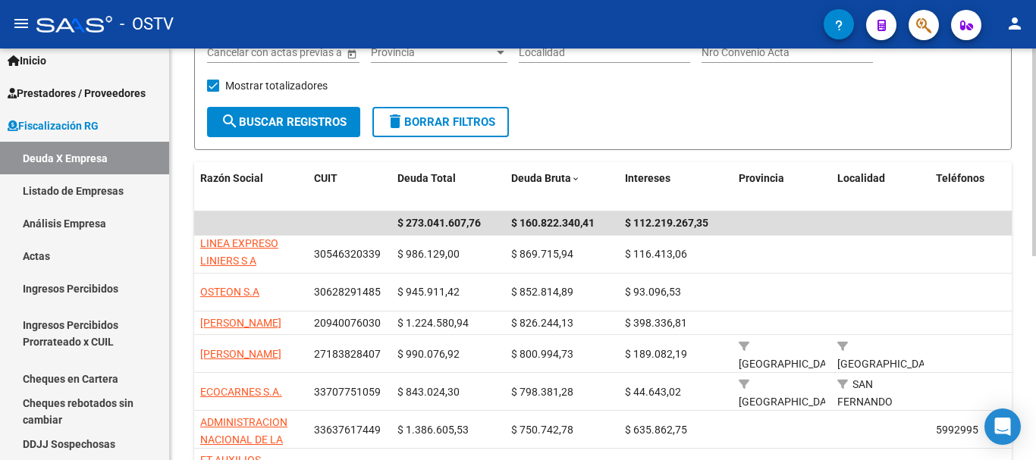
scroll to position [176, 0]
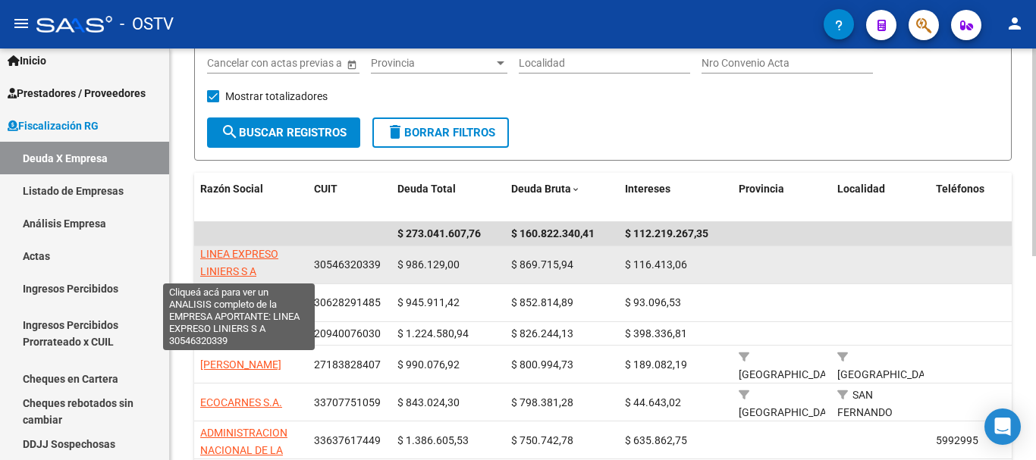
click at [245, 253] on span "LINEA EXPRESO LINIERS S A" at bounding box center [239, 263] width 78 height 30
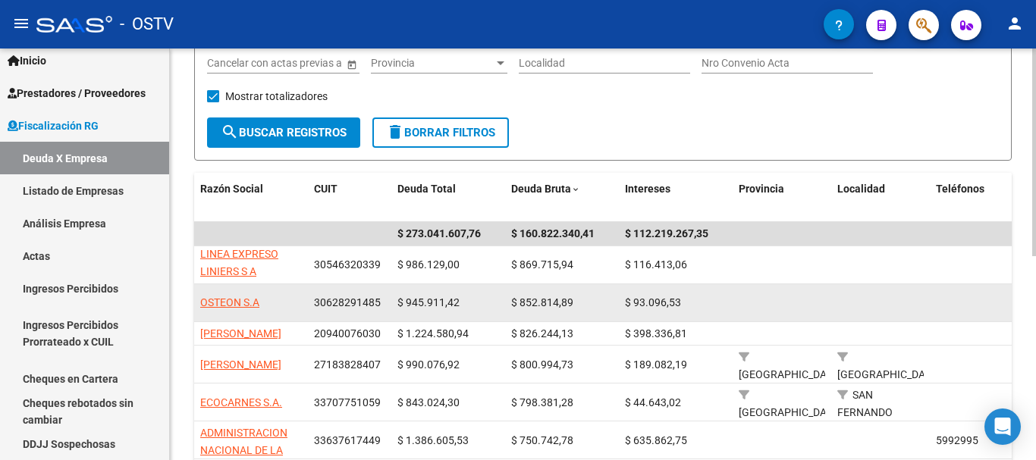
scroll to position [252, 0]
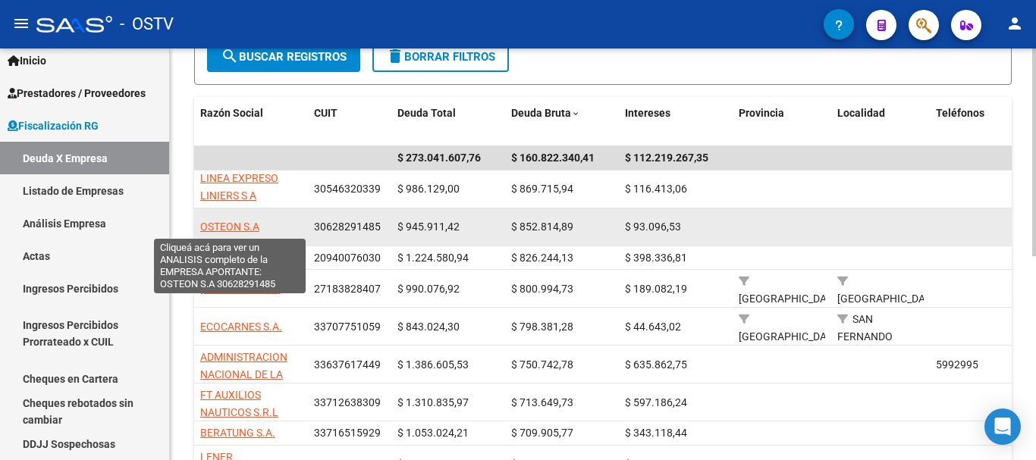
click at [234, 231] on span "OSTEON S.A" at bounding box center [229, 227] width 59 height 12
type textarea "30628291485"
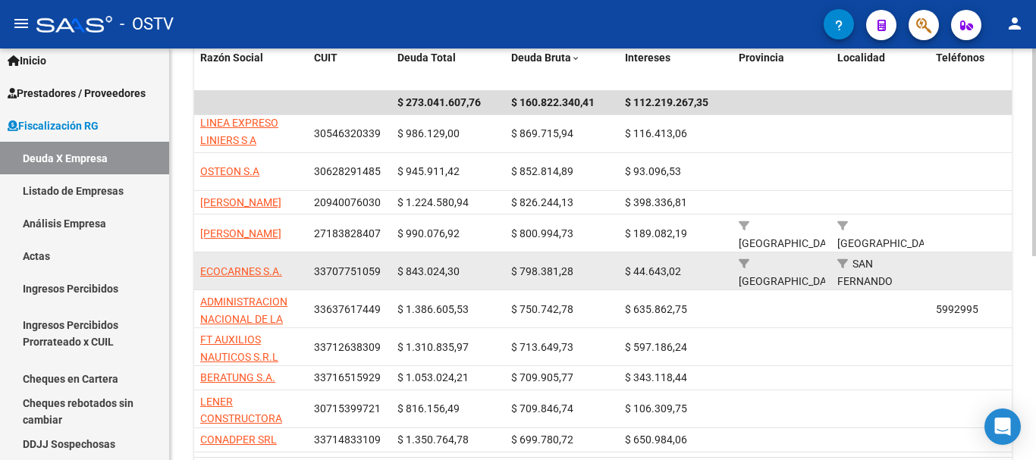
scroll to position [328, 0]
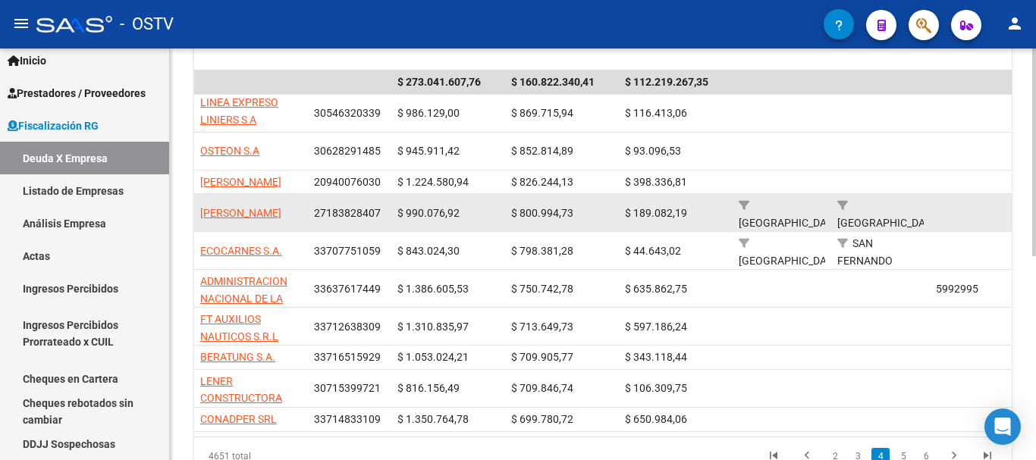
click at [445, 211] on span "$ 990.076,92" at bounding box center [428, 213] width 62 height 12
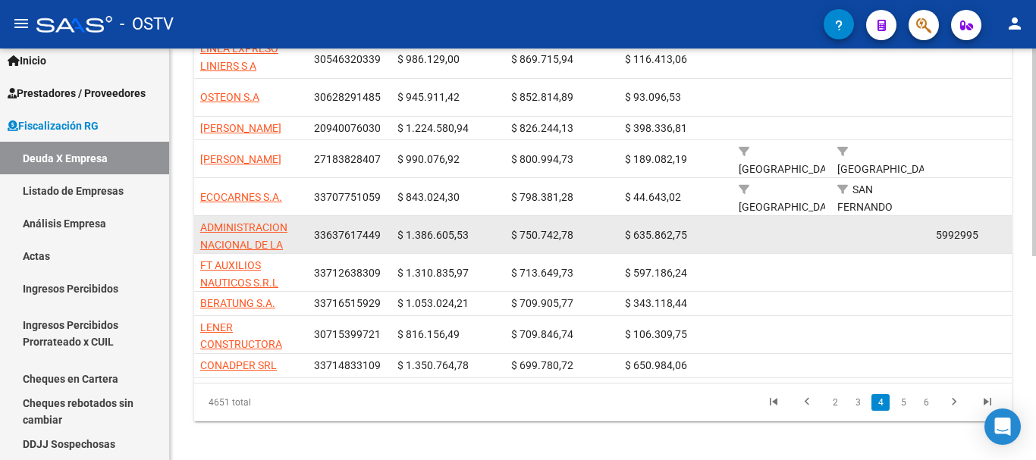
scroll to position [404, 0]
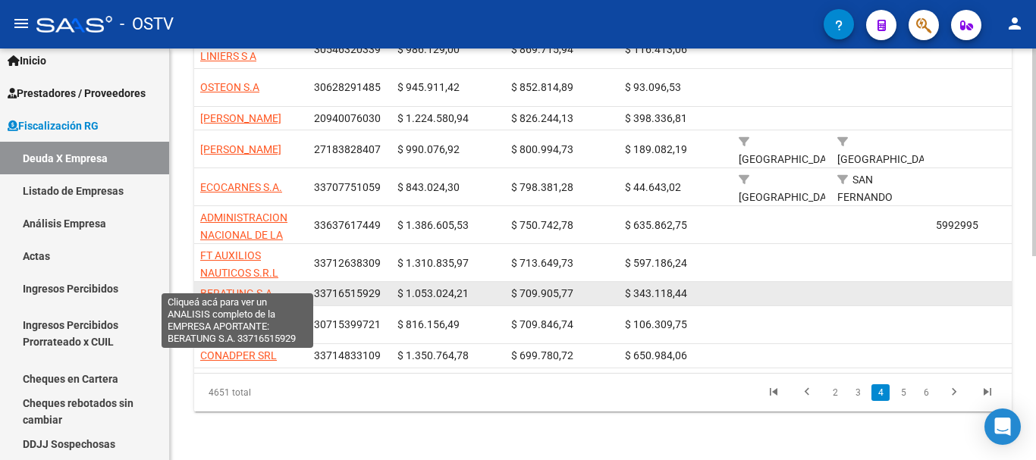
click at [270, 287] on span "BERATUNG S.A." at bounding box center [237, 293] width 75 height 12
type textarea "33716515929"
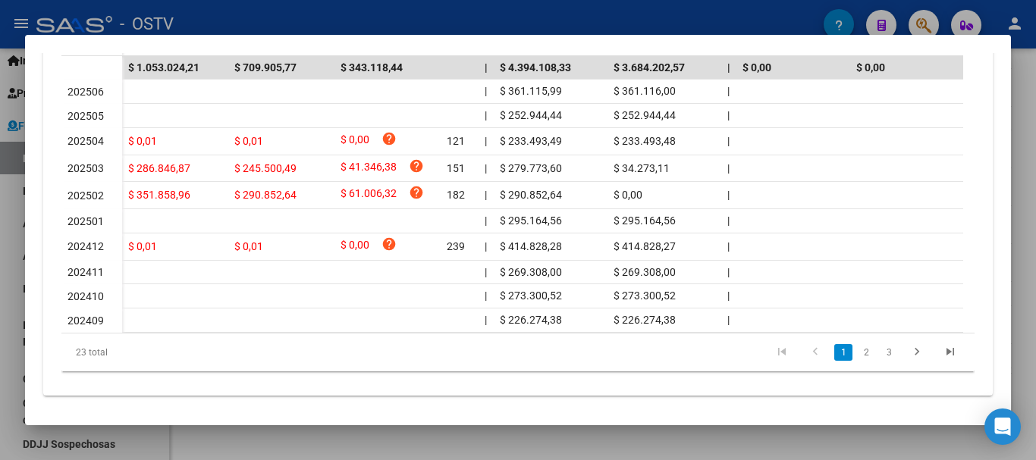
scroll to position [515, 0]
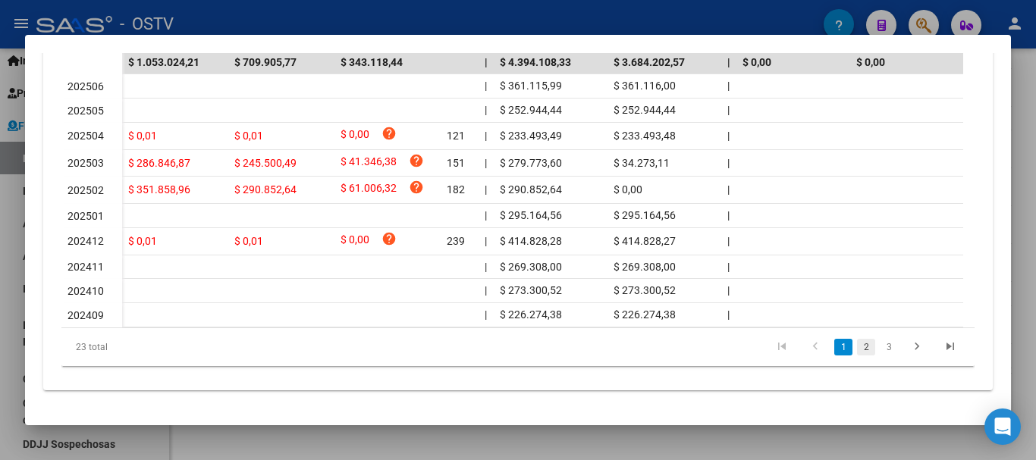
click at [857, 347] on link "2" at bounding box center [866, 347] width 18 height 17
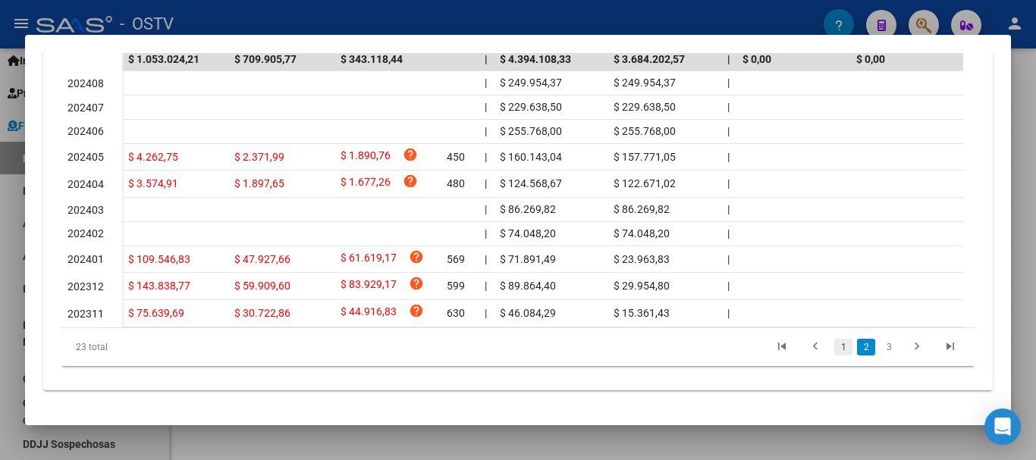
click at [840, 354] on link "1" at bounding box center [843, 347] width 18 height 17
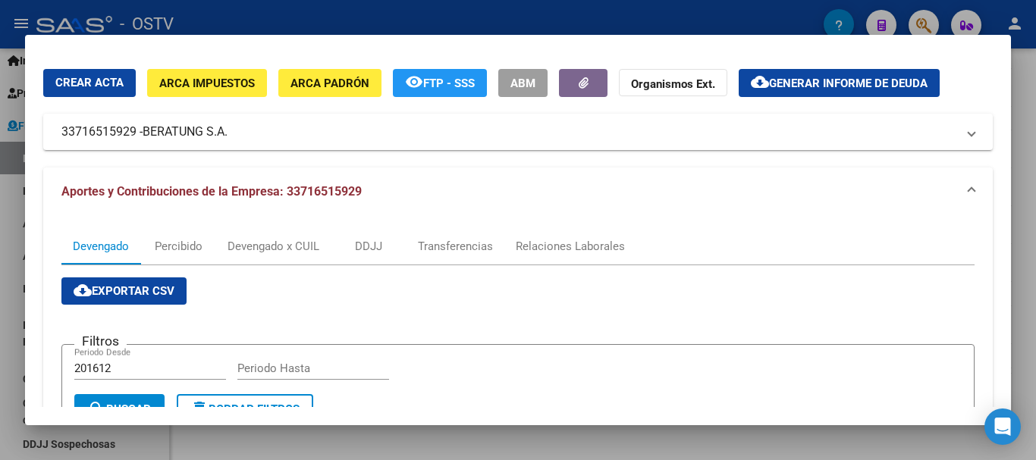
scroll to position [0, 0]
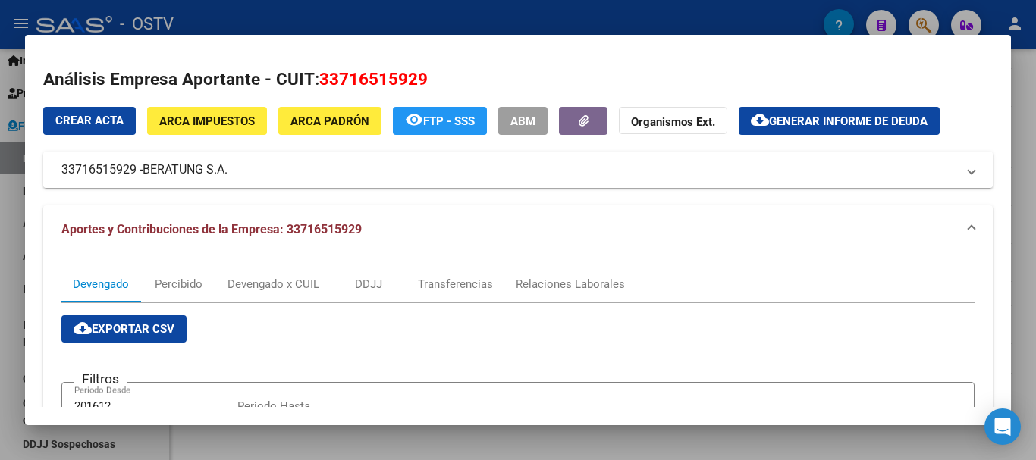
click at [196, 173] on span "BERATUNG S.A." at bounding box center [185, 170] width 85 height 18
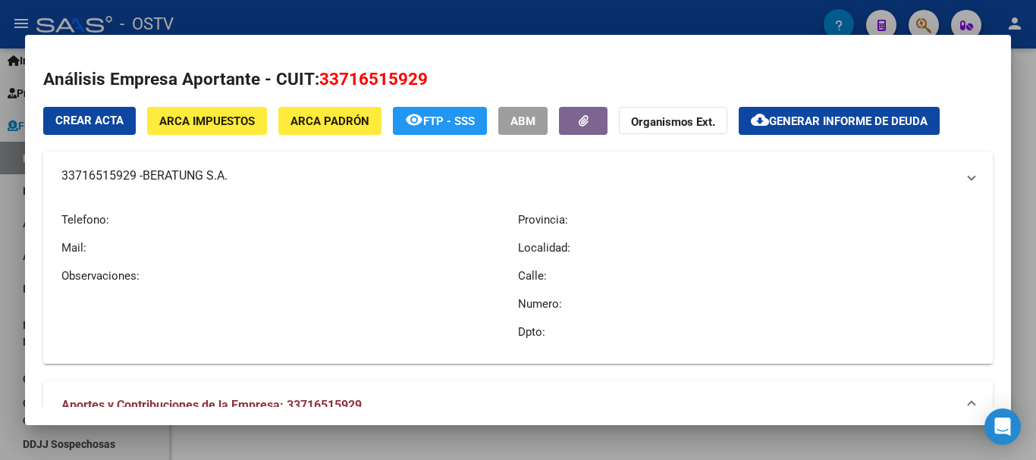
click at [196, 173] on span "BERATUNG S.A." at bounding box center [185, 176] width 85 height 18
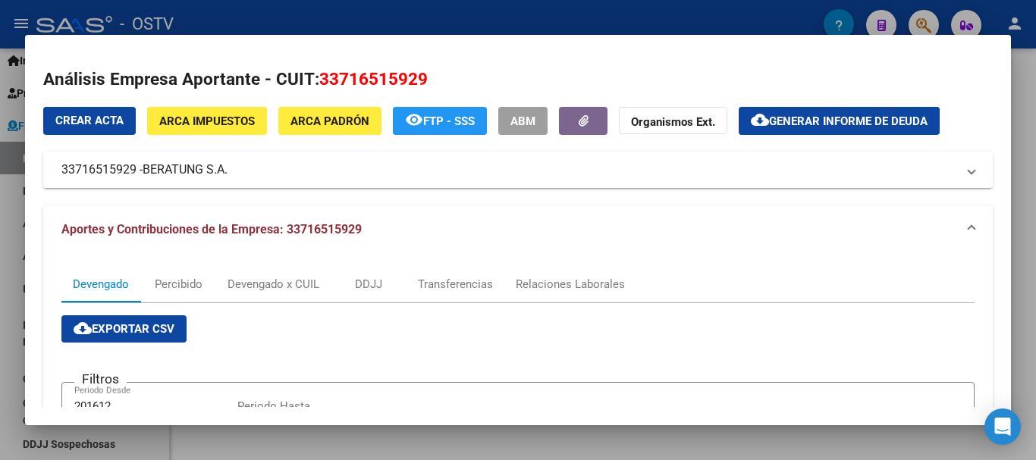
click at [196, 173] on span "BERATUNG S.A." at bounding box center [185, 170] width 85 height 18
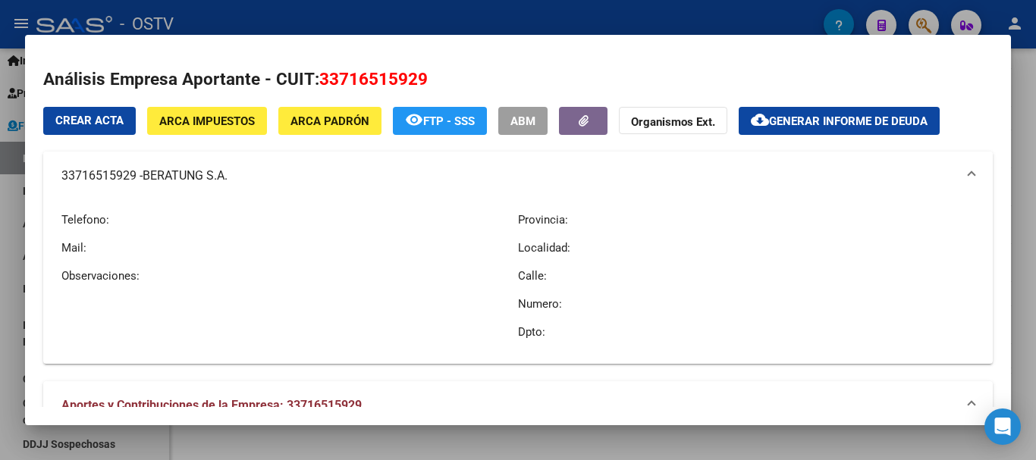
click at [203, 173] on span "BERATUNG S.A." at bounding box center [185, 176] width 85 height 18
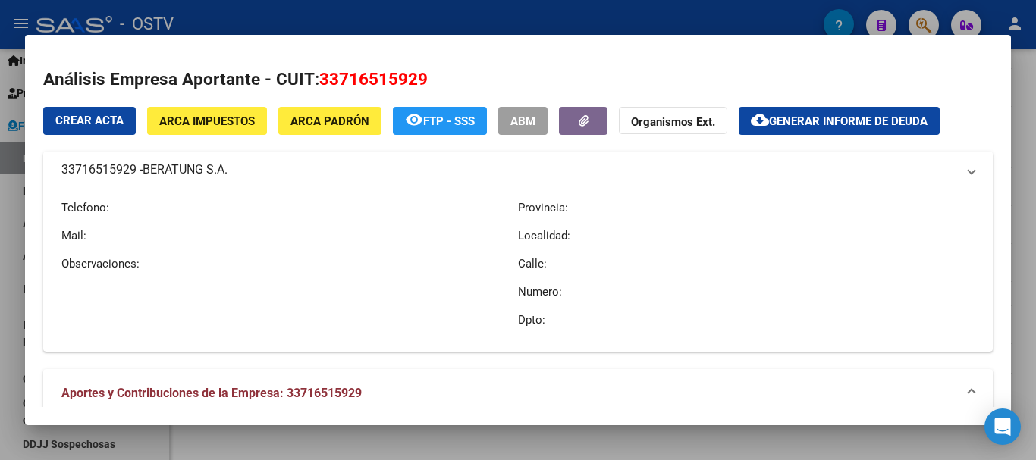
click at [203, 173] on span "BERATUNG S.A." at bounding box center [185, 170] width 85 height 18
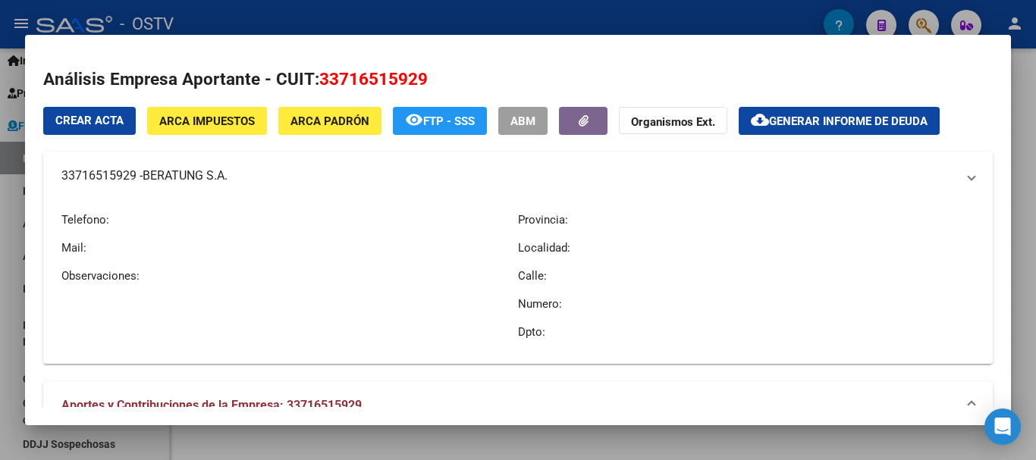
click at [203, 173] on span "BERATUNG S.A." at bounding box center [185, 176] width 85 height 18
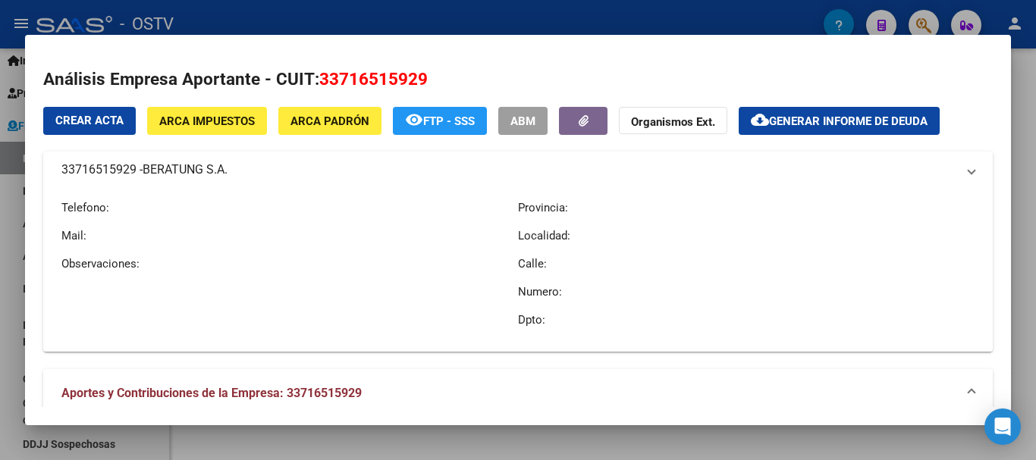
copy span "BERATUNG S.A."
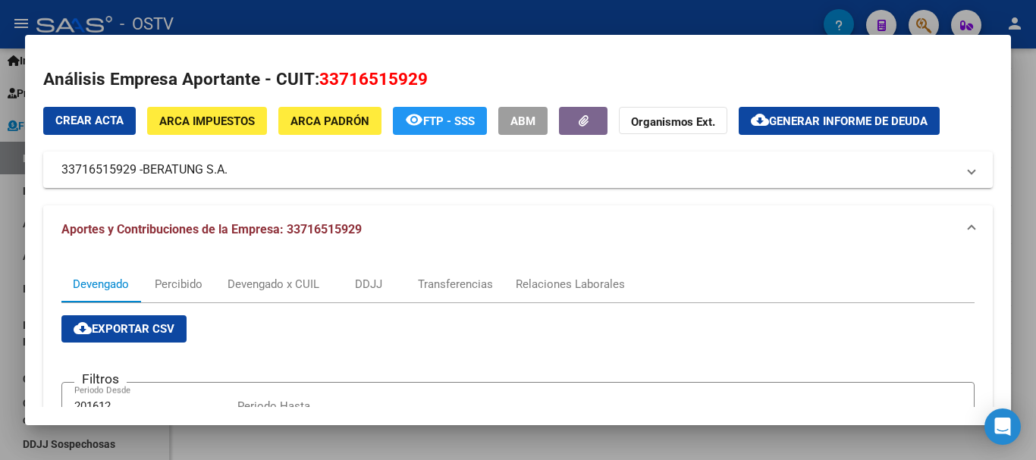
click at [832, 108] on button "cloud_download Generar informe de deuda" at bounding box center [839, 121] width 201 height 28
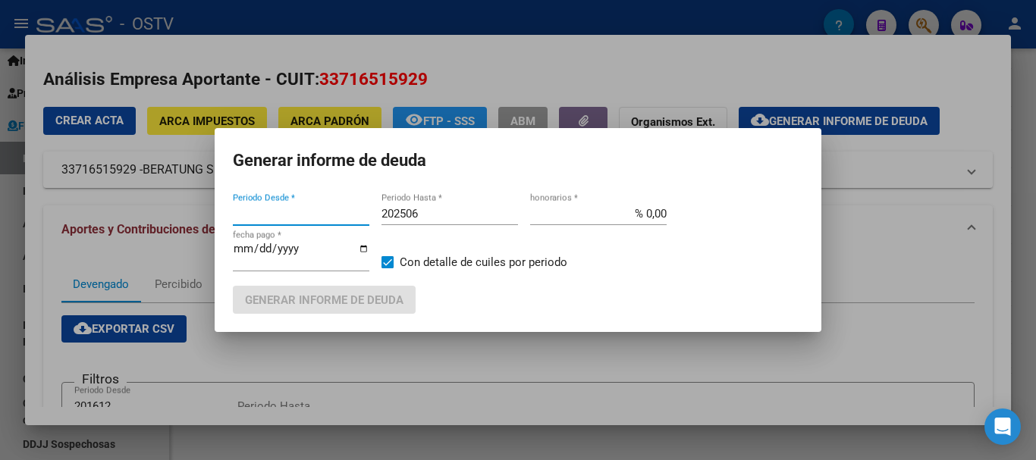
type input "201612"
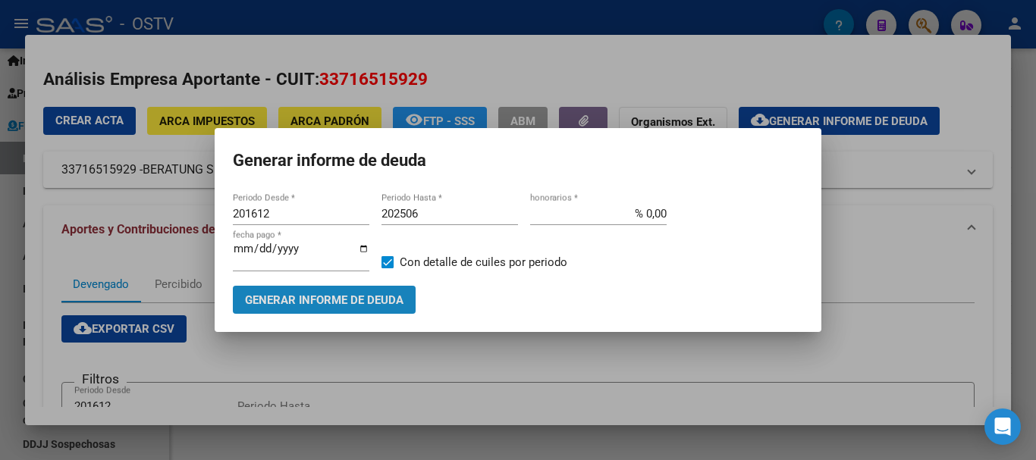
click at [372, 297] on span "Generar informe de deuda" at bounding box center [324, 301] width 159 height 14
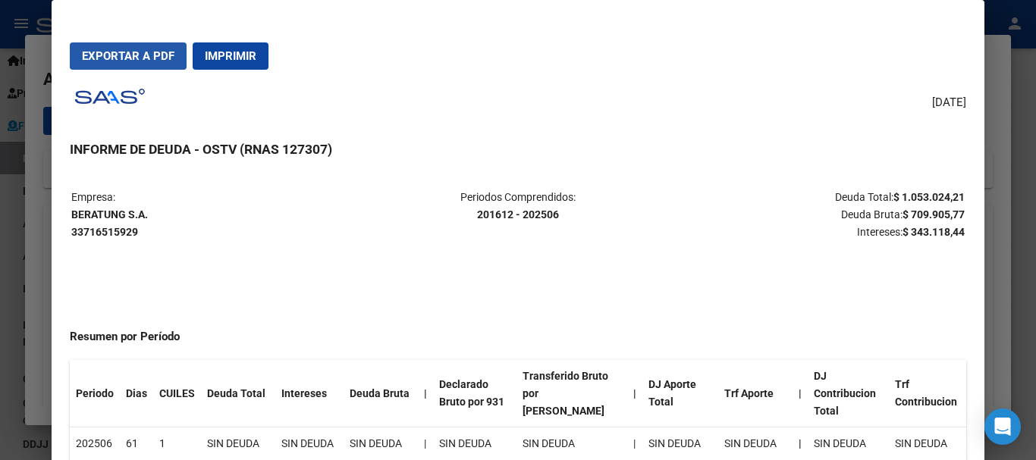
click at [141, 56] on span "Exportar a PDF" at bounding box center [128, 56] width 93 height 14
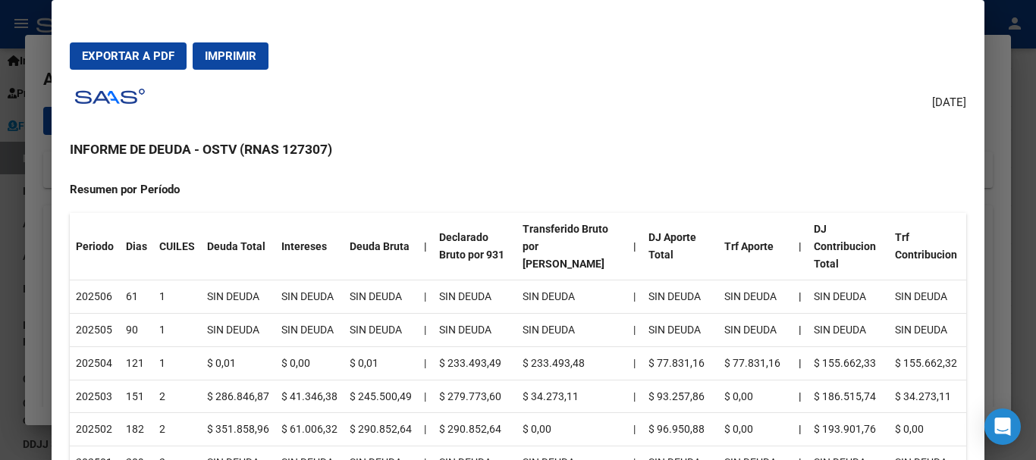
scroll to position [228, 0]
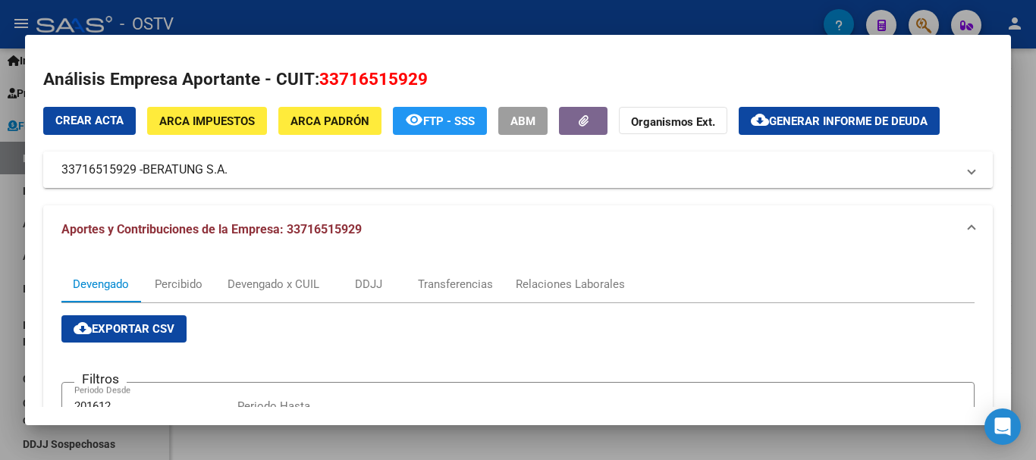
click at [171, 165] on span "BERATUNG S.A." at bounding box center [185, 170] width 85 height 18
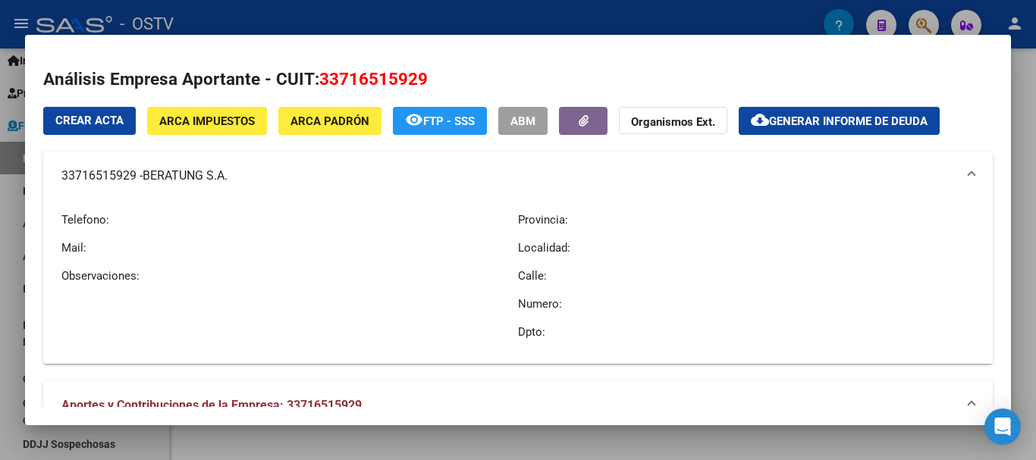
click at [234, 177] on mat-panel-title "33716515929 - BERATUNG S.A." at bounding box center [508, 176] width 895 height 18
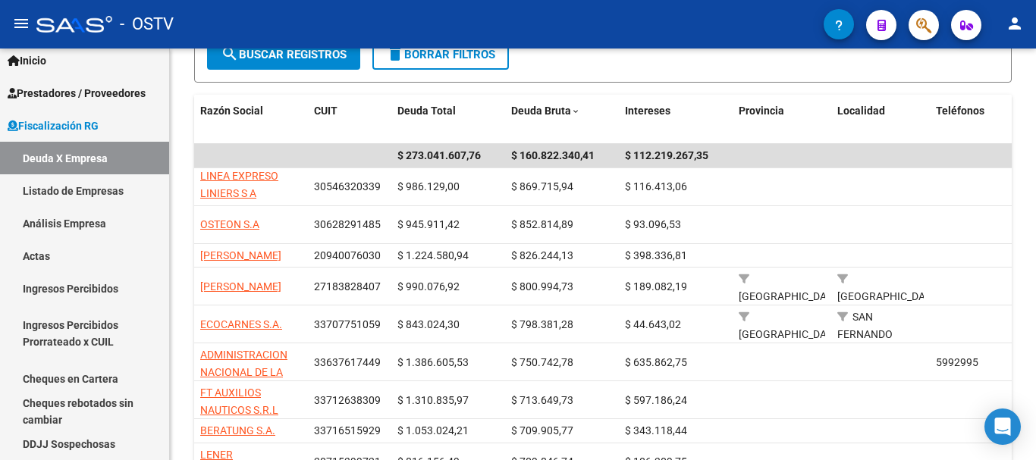
scroll to position [303, 0]
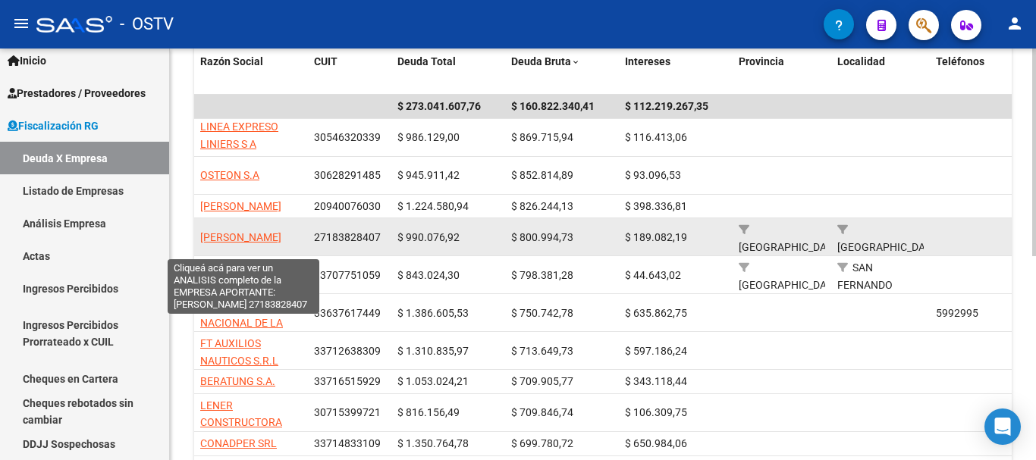
click at [253, 231] on span "ITURRIETA MARIA CELINA" at bounding box center [240, 237] width 81 height 12
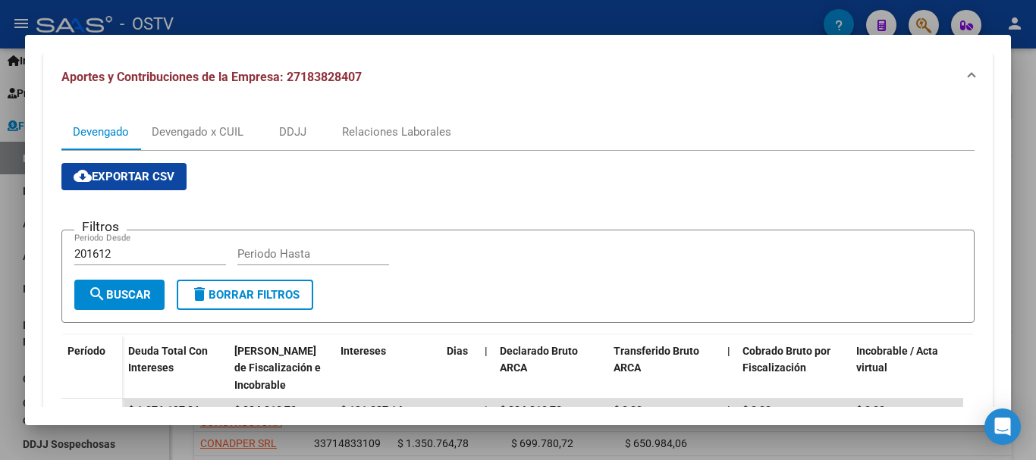
scroll to position [0, 0]
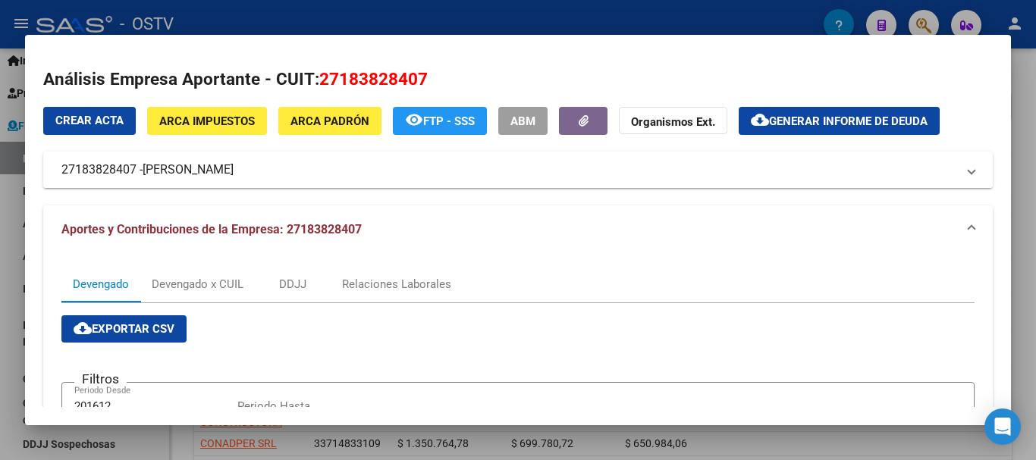
click at [189, 177] on span "ITURRIETA MARIA CELINA" at bounding box center [188, 170] width 91 height 18
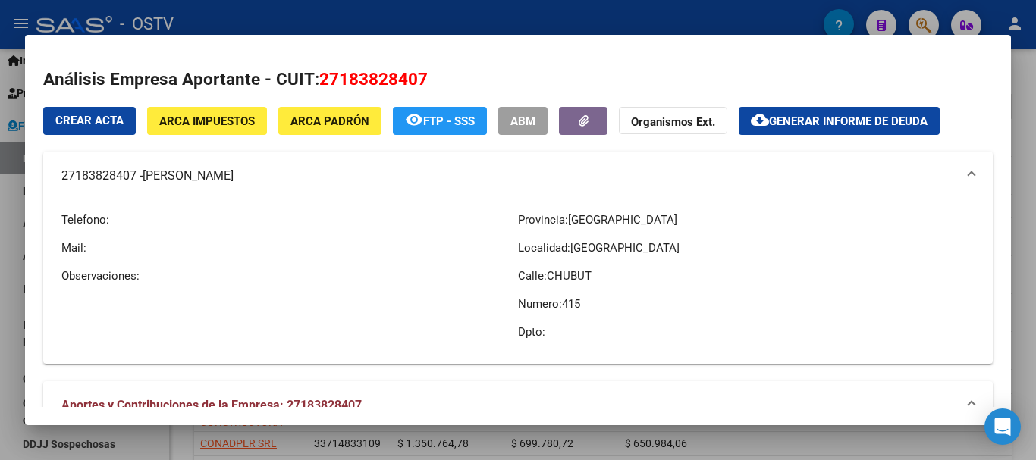
click at [21, 195] on div at bounding box center [518, 230] width 1036 height 460
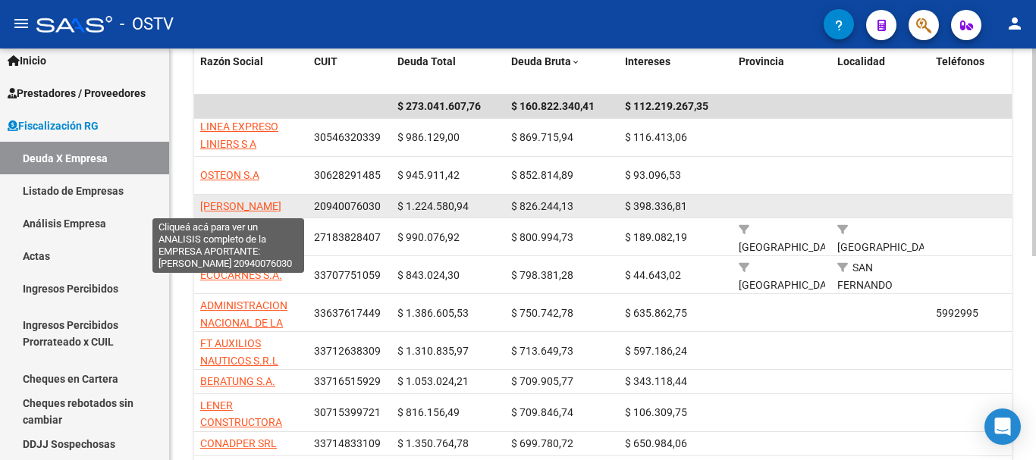
click at [214, 206] on span "LIN WUGEN" at bounding box center [240, 206] width 81 height 12
type textarea "20940076030"
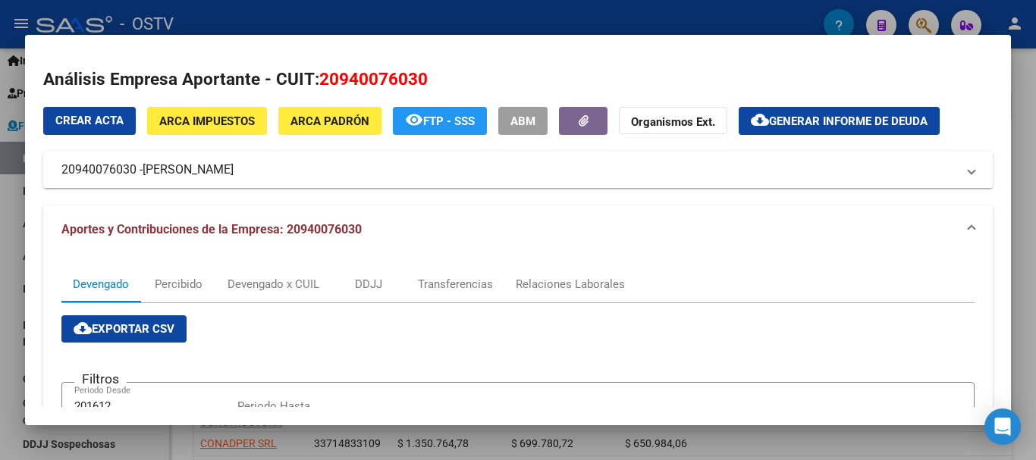
click at [187, 155] on mat-expansion-panel-header "20940076030 - LIN WUGEN" at bounding box center [518, 170] width 950 height 36
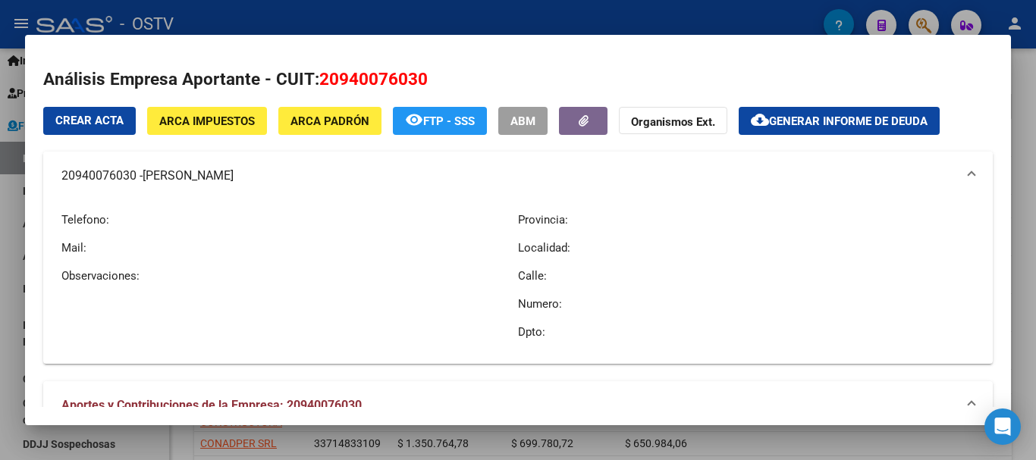
click at [114, 172] on mat-panel-title "20940076030 - LIN WUGEN" at bounding box center [508, 176] width 895 height 18
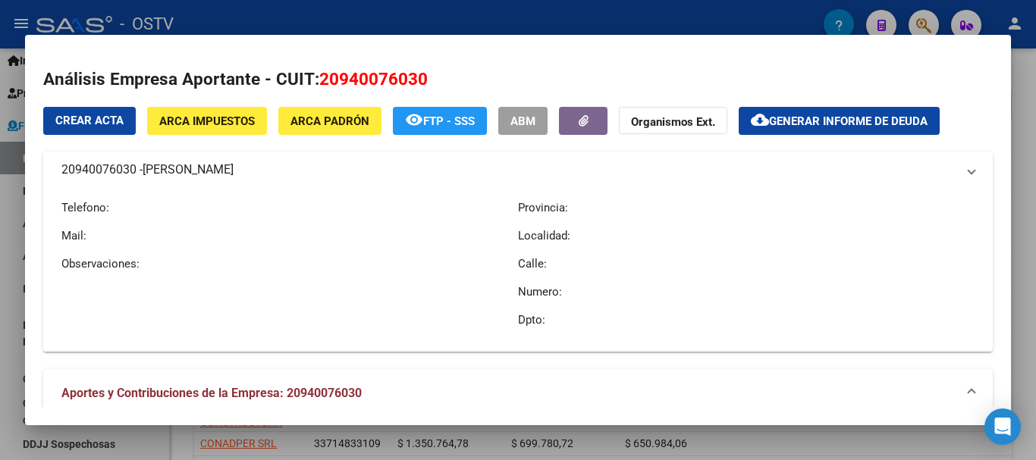
click at [114, 172] on mat-panel-title "20940076030 - LIN WUGEN" at bounding box center [508, 170] width 895 height 18
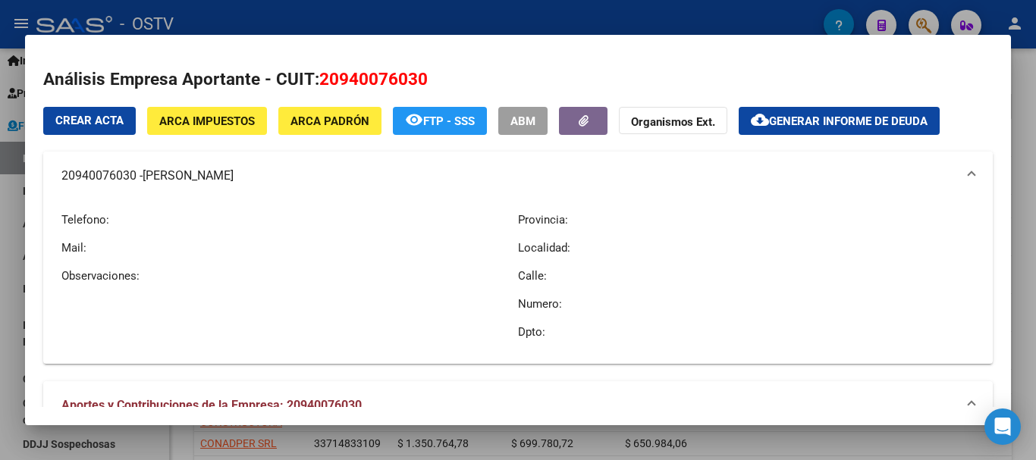
copy mat-panel-title "20940076030"
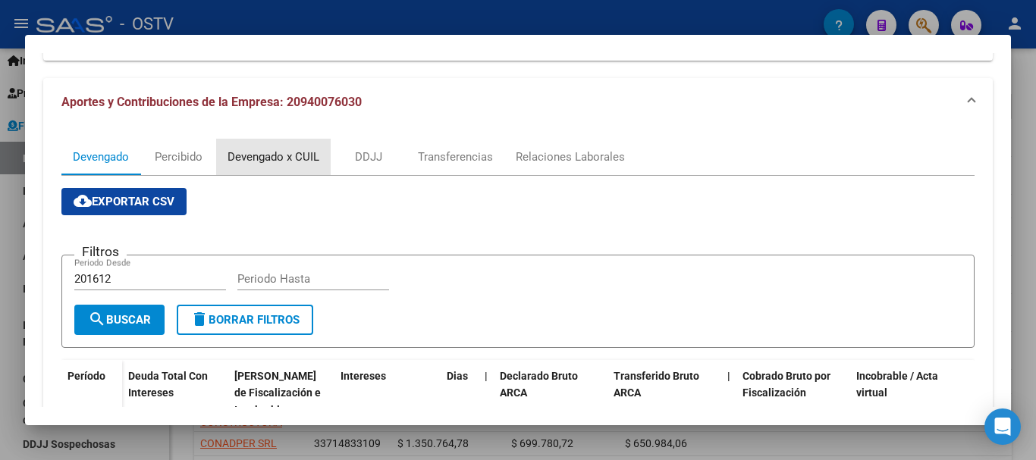
click at [279, 160] on div "Devengado x CUIL" at bounding box center [274, 157] width 92 height 17
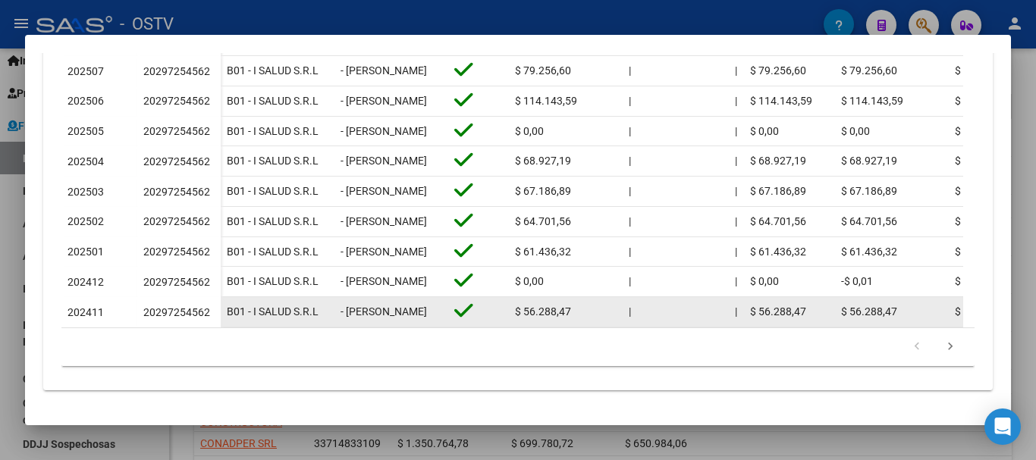
scroll to position [798, 0]
